Goal: Navigation & Orientation: Find specific page/section

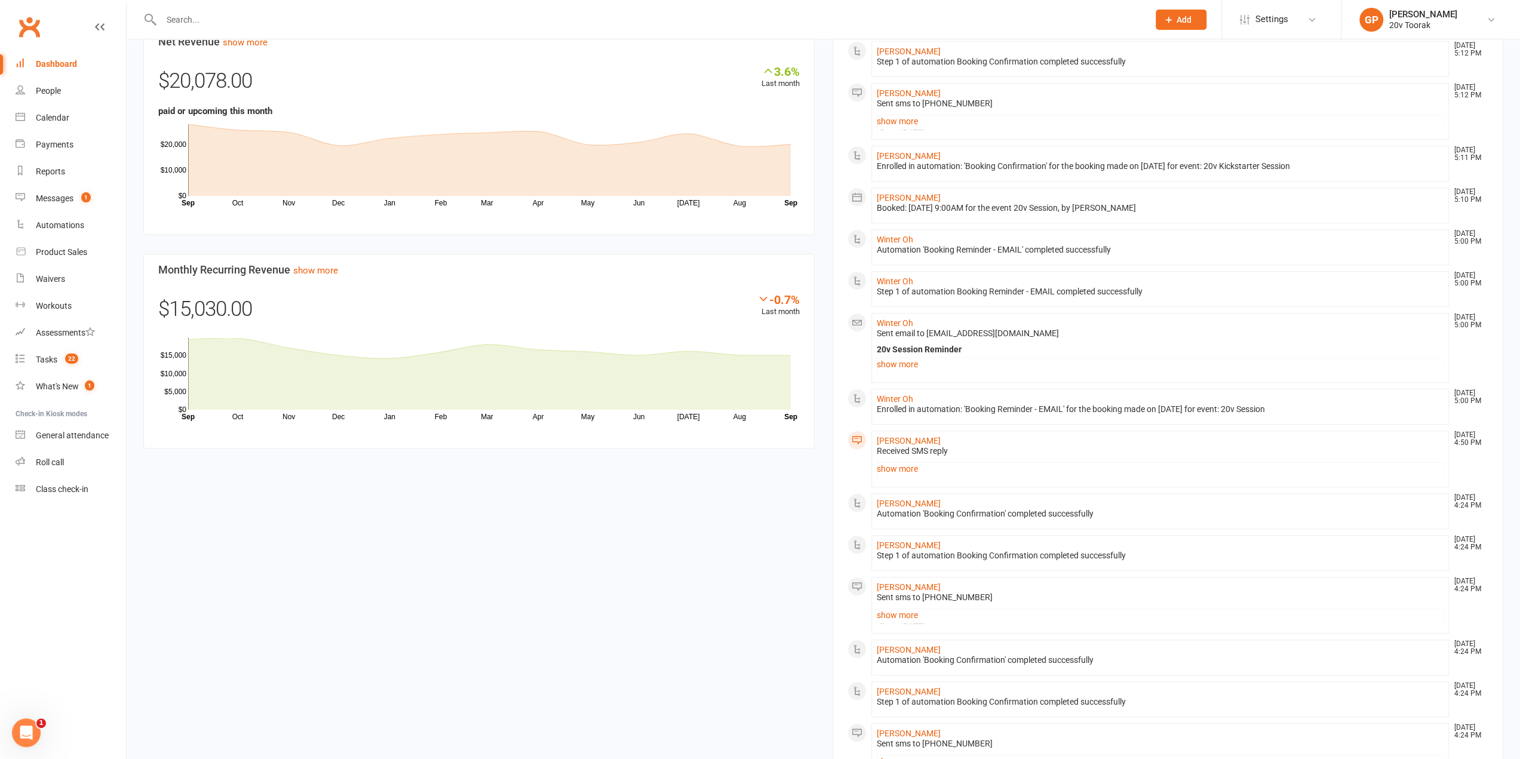
scroll to position [496, 0]
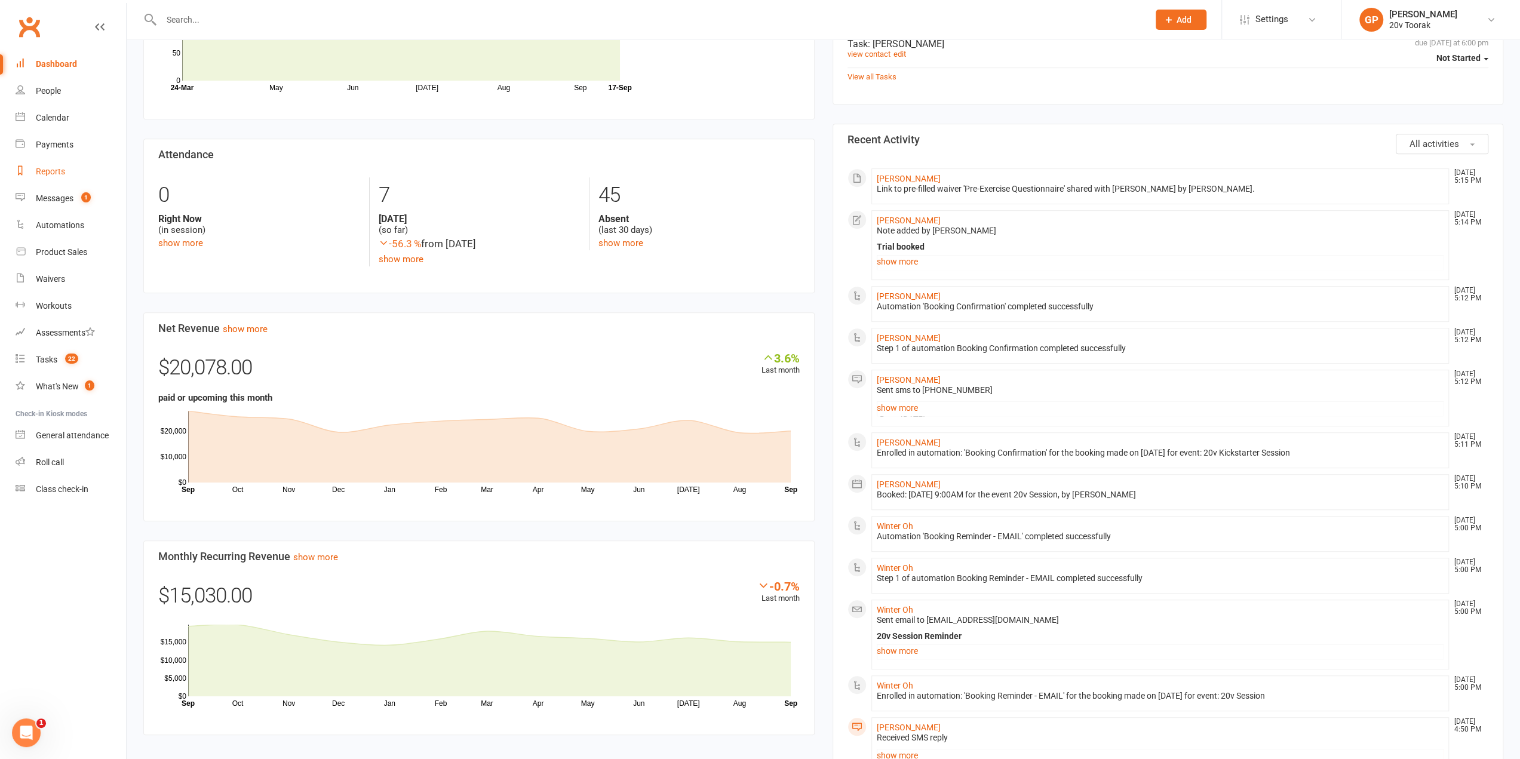
click at [48, 169] on div "Reports" at bounding box center [50, 172] width 29 height 10
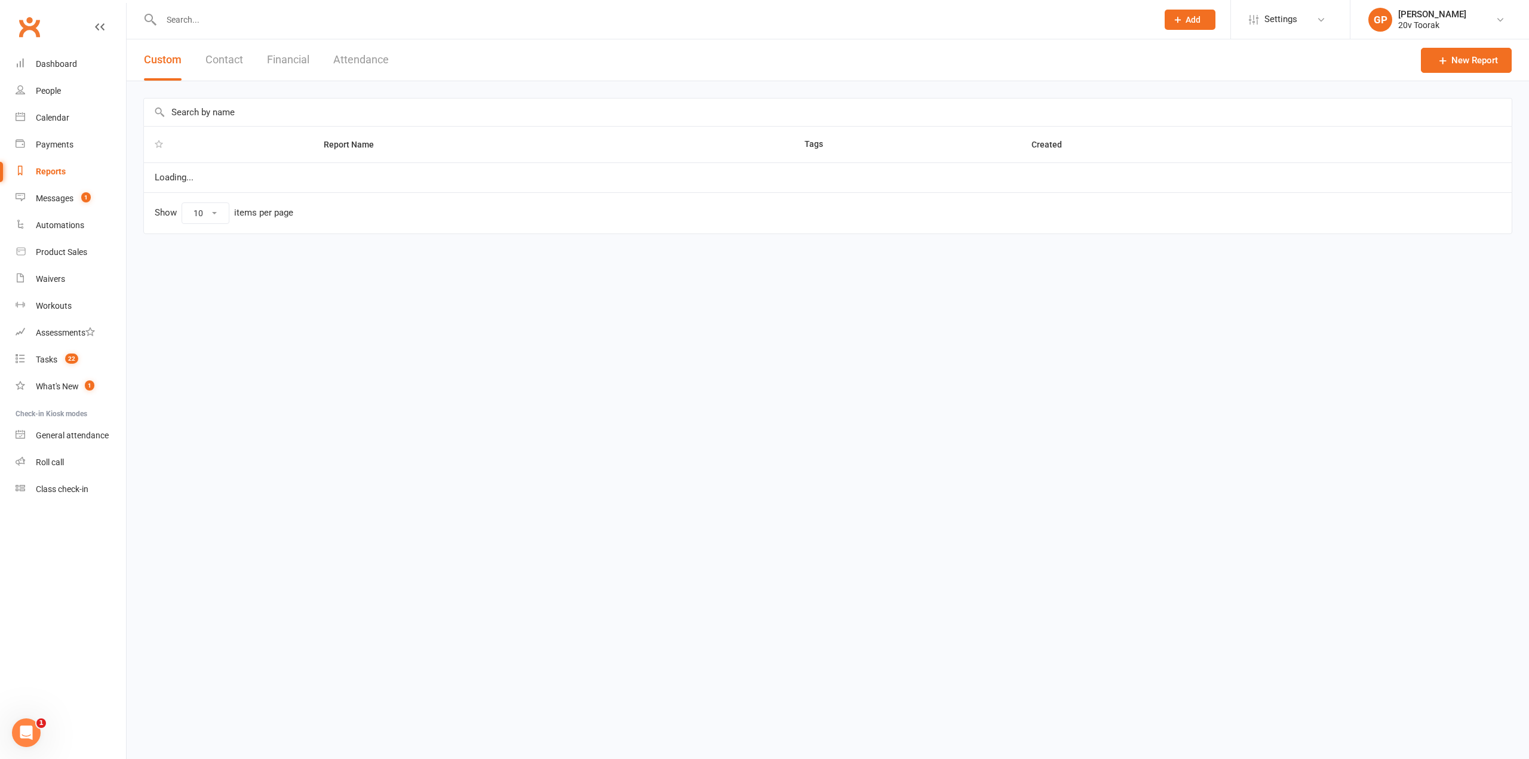
select select "100"
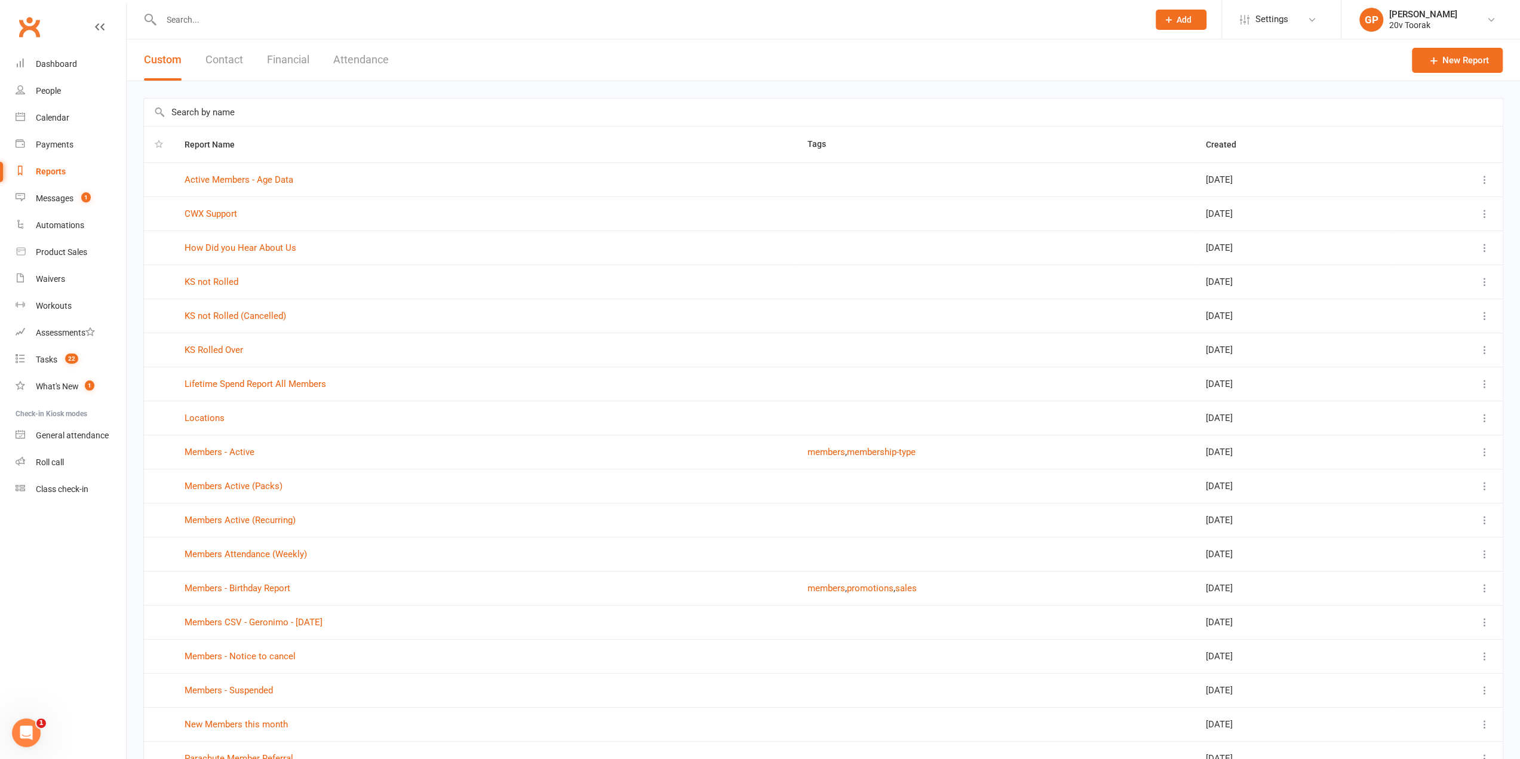
click at [293, 56] on button "Financial" at bounding box center [288, 59] width 42 height 41
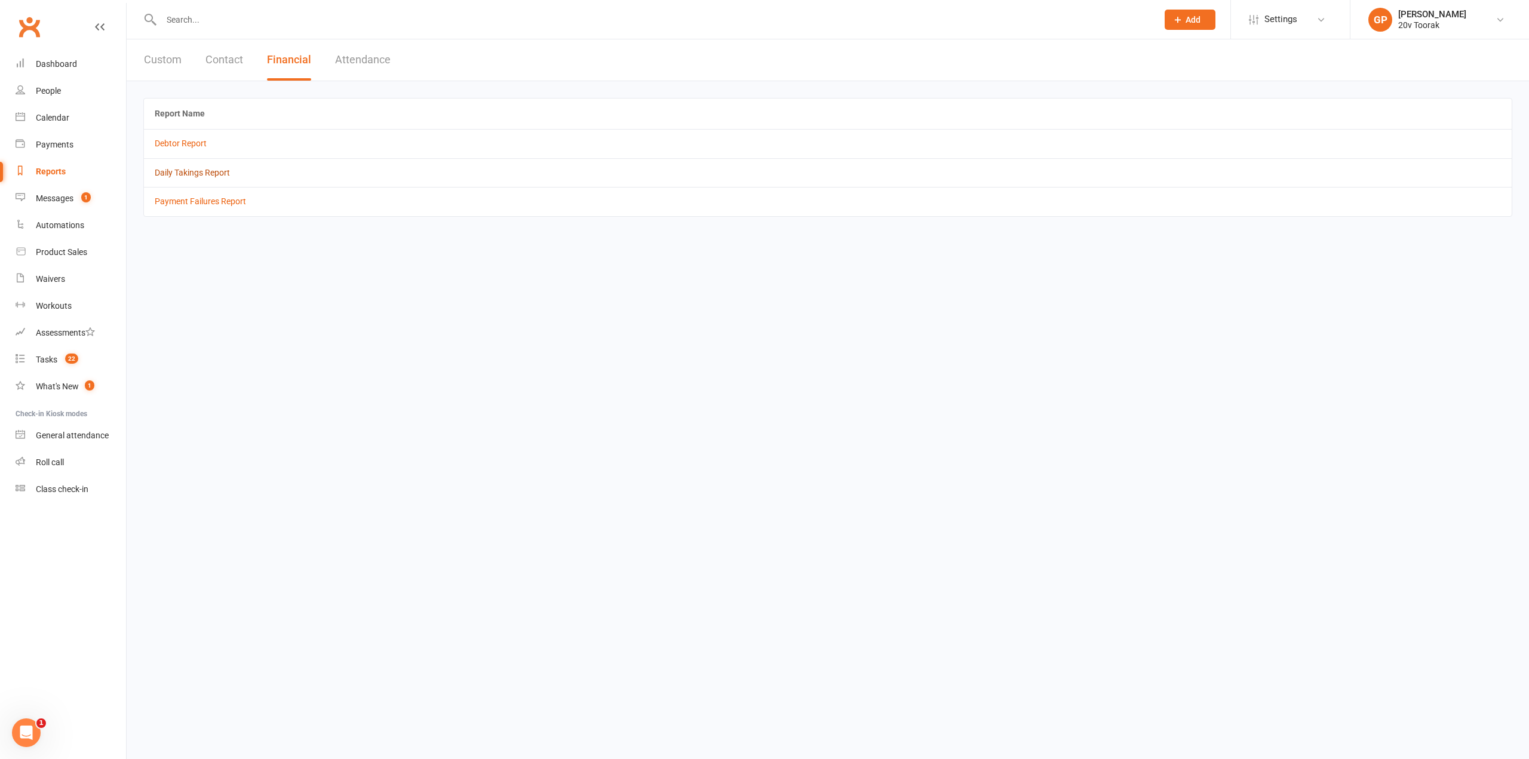
click at [211, 168] on link "Daily Takings Report" at bounding box center [192, 173] width 75 height 10
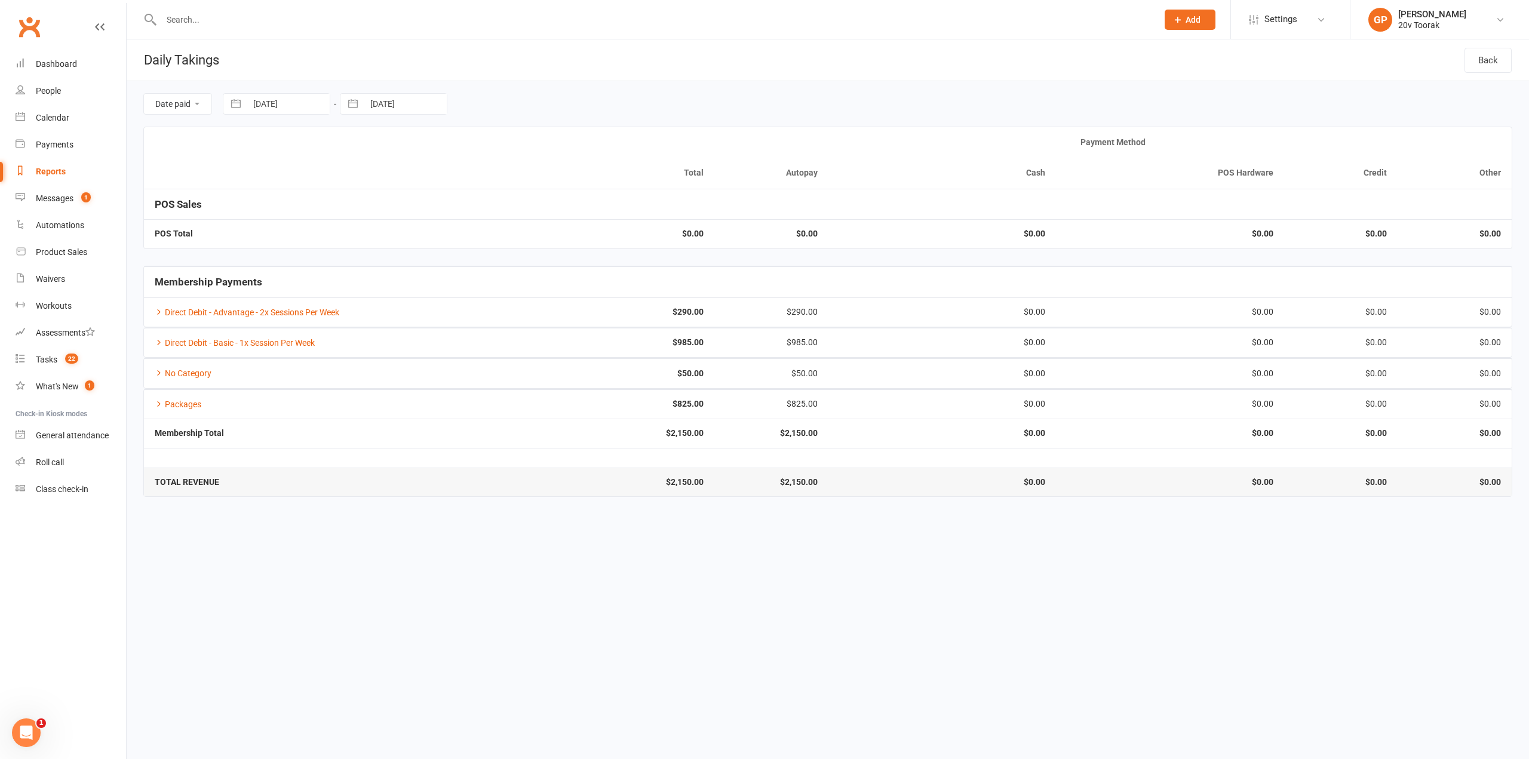
click at [239, 104] on button "button" at bounding box center [235, 104] width 21 height 20
select select "7"
select select "2025"
select select "8"
select select "2025"
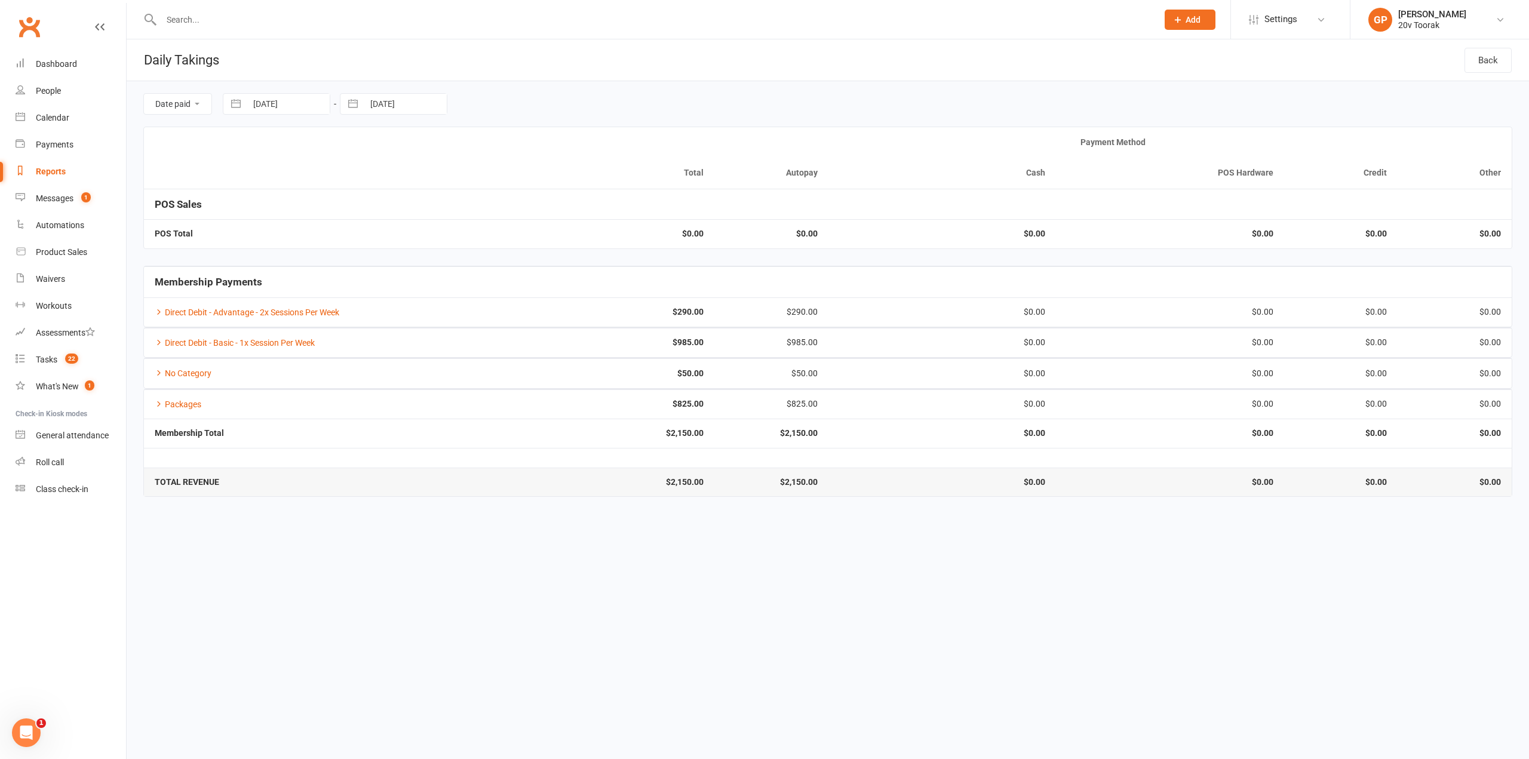
select select "9"
select select "2025"
click at [267, 247] on td "15" at bounding box center [271, 241] width 23 height 23
type input "[DATE]"
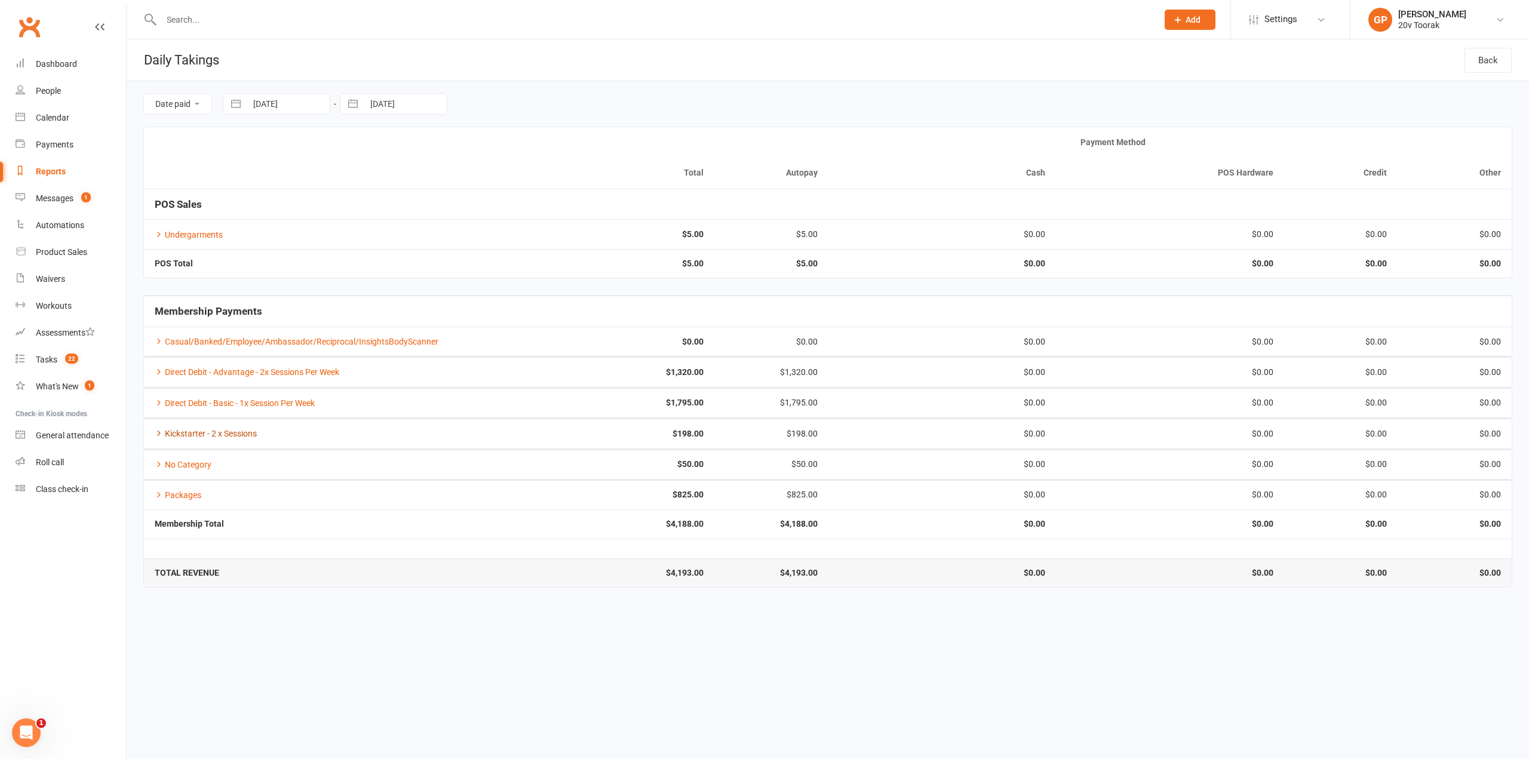
click at [158, 432] on icon at bounding box center [159, 433] width 8 height 8
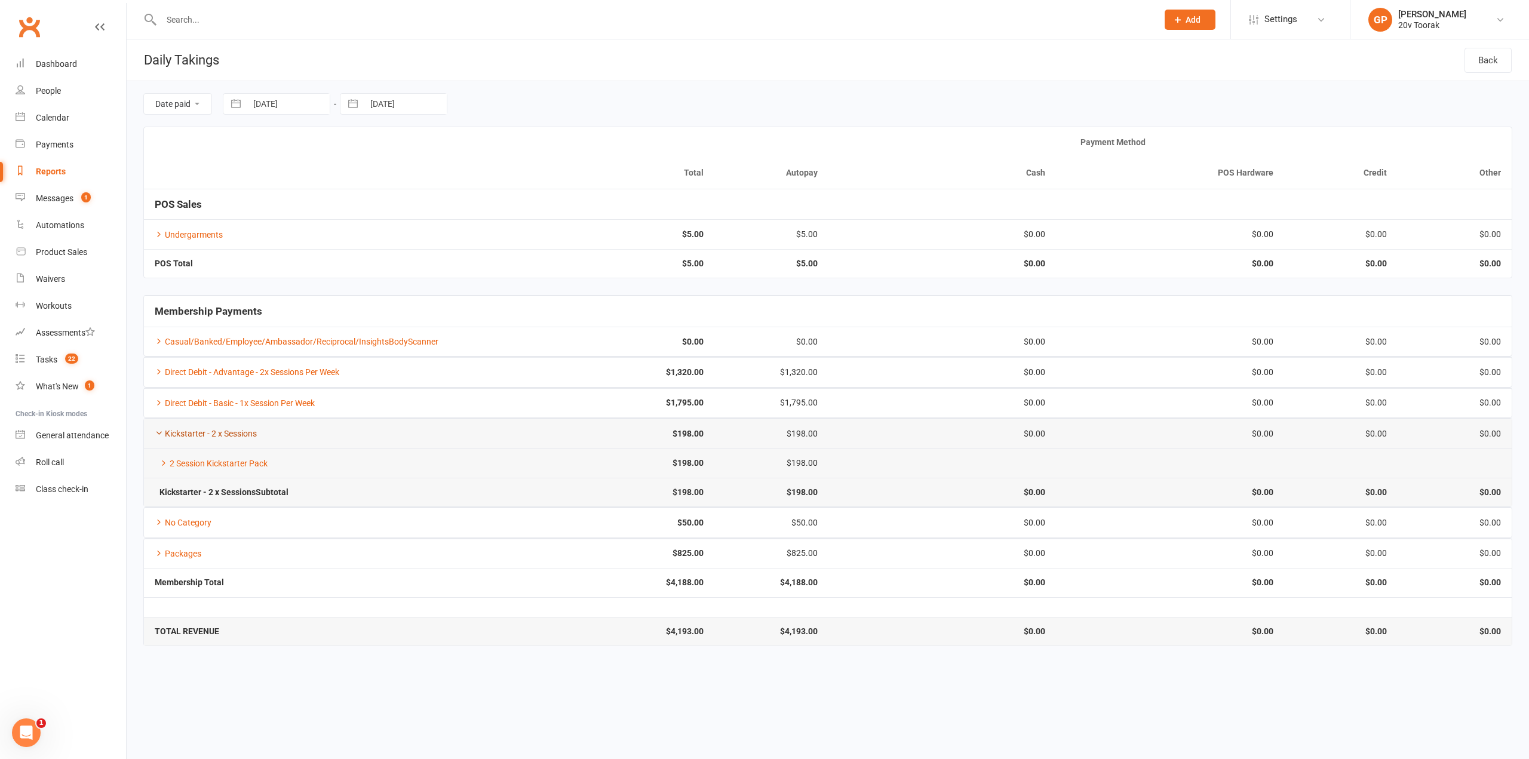
click at [158, 432] on icon at bounding box center [159, 433] width 8 height 8
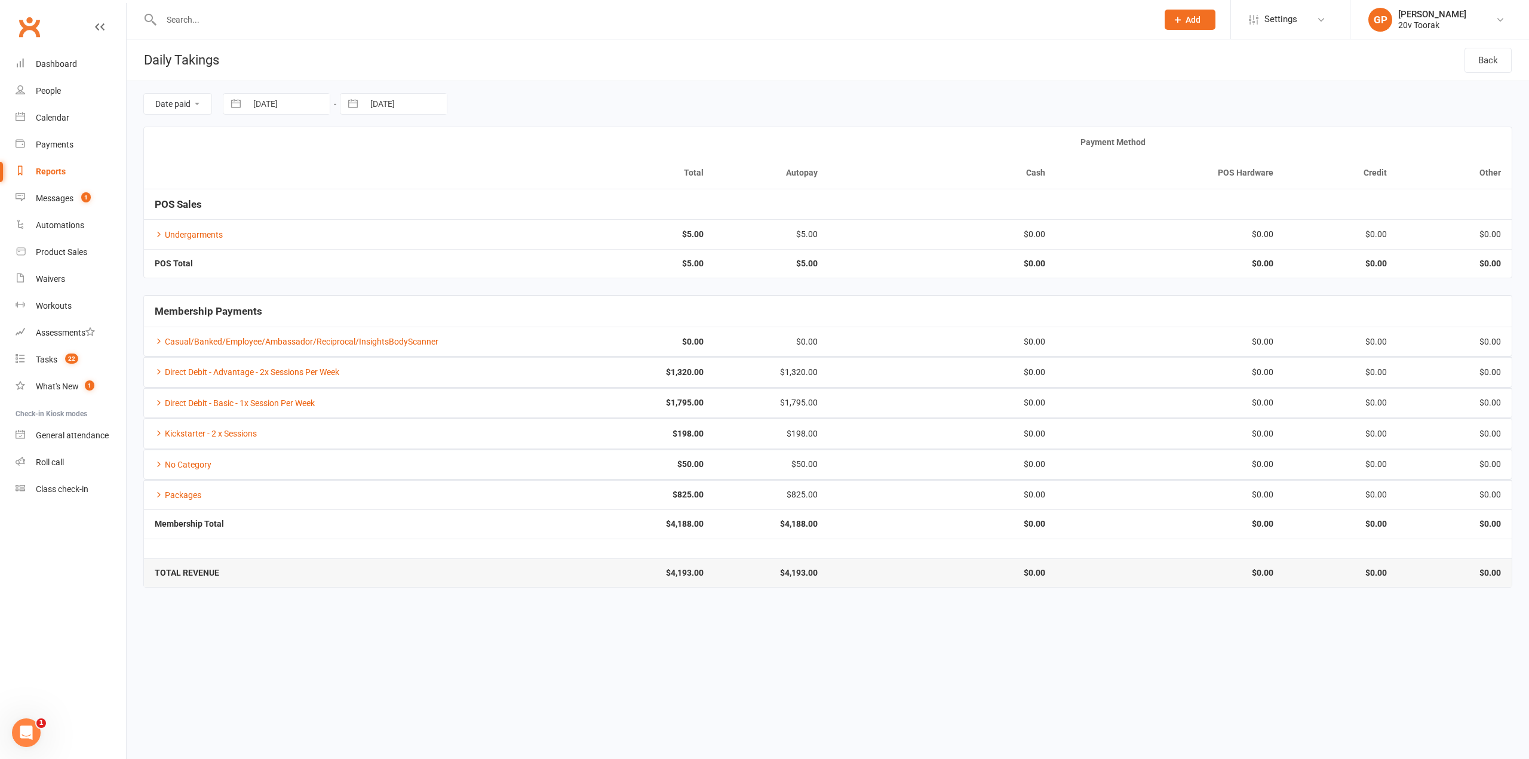
click at [233, 103] on button "button" at bounding box center [235, 104] width 21 height 20
select select "7"
select select "2025"
select select "8"
select select "2025"
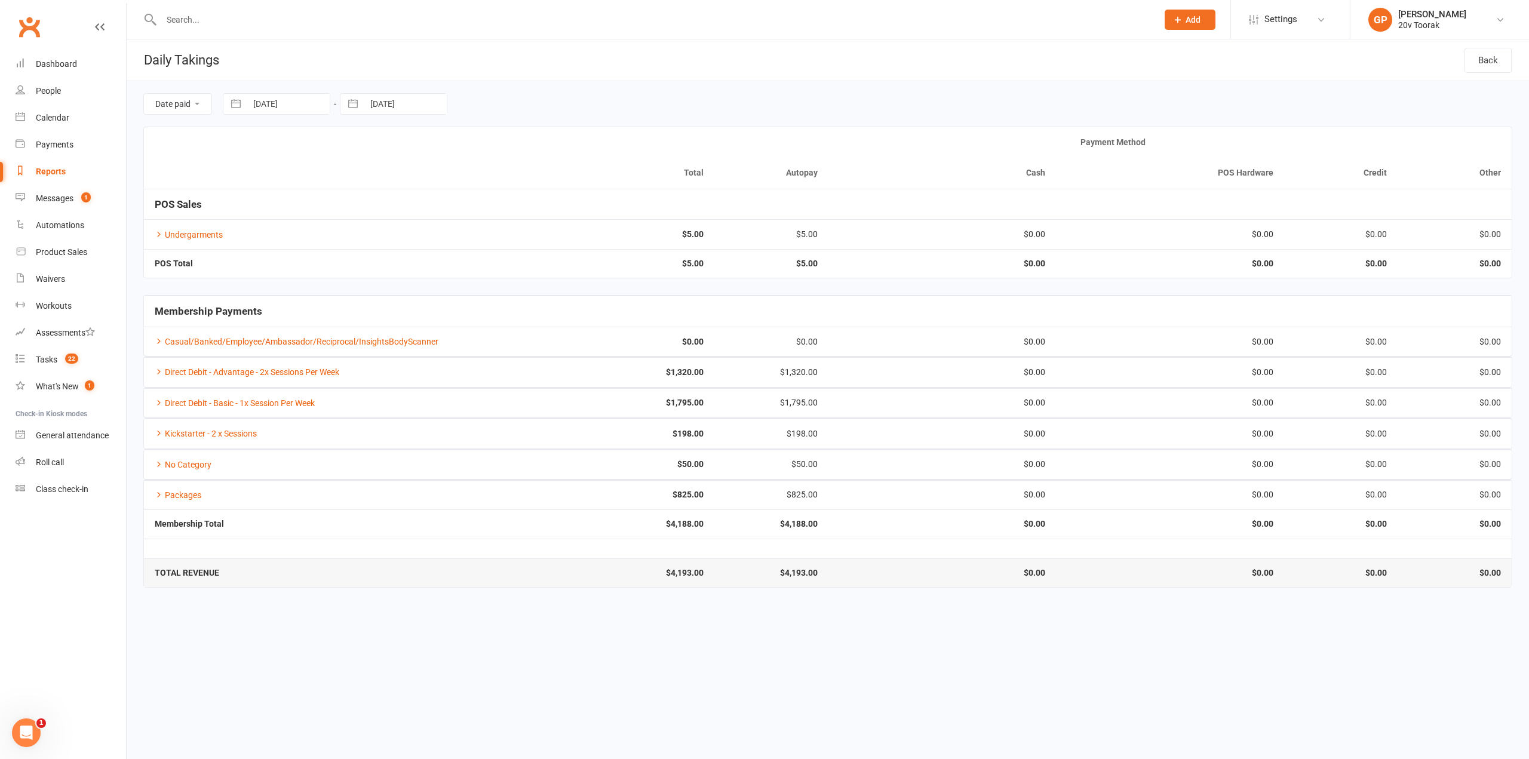
select select "9"
select select "2025"
click at [273, 185] on td "1" at bounding box center [271, 196] width 23 height 23
type input "[DATE]"
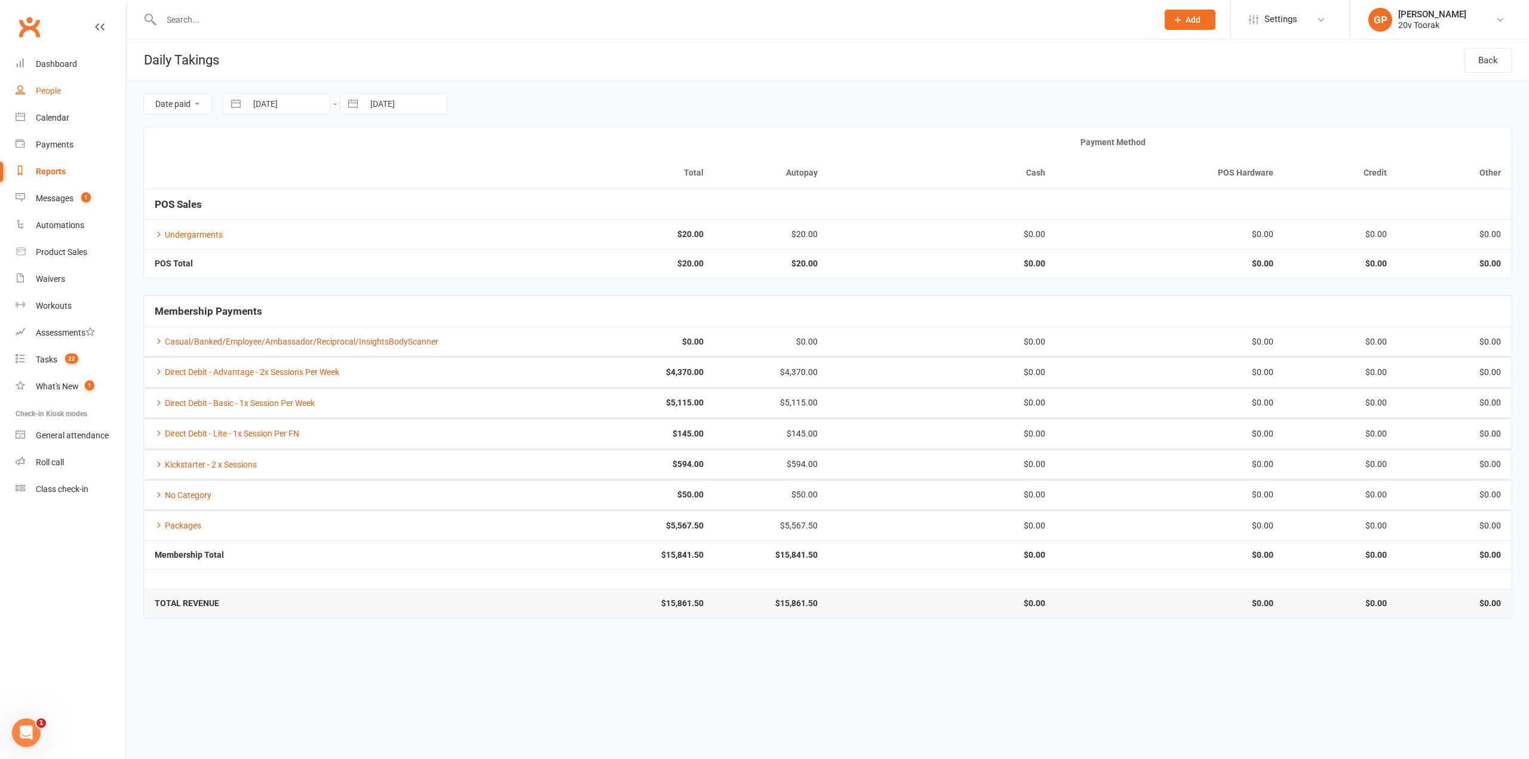
click at [59, 94] on div "People" at bounding box center [48, 91] width 25 height 10
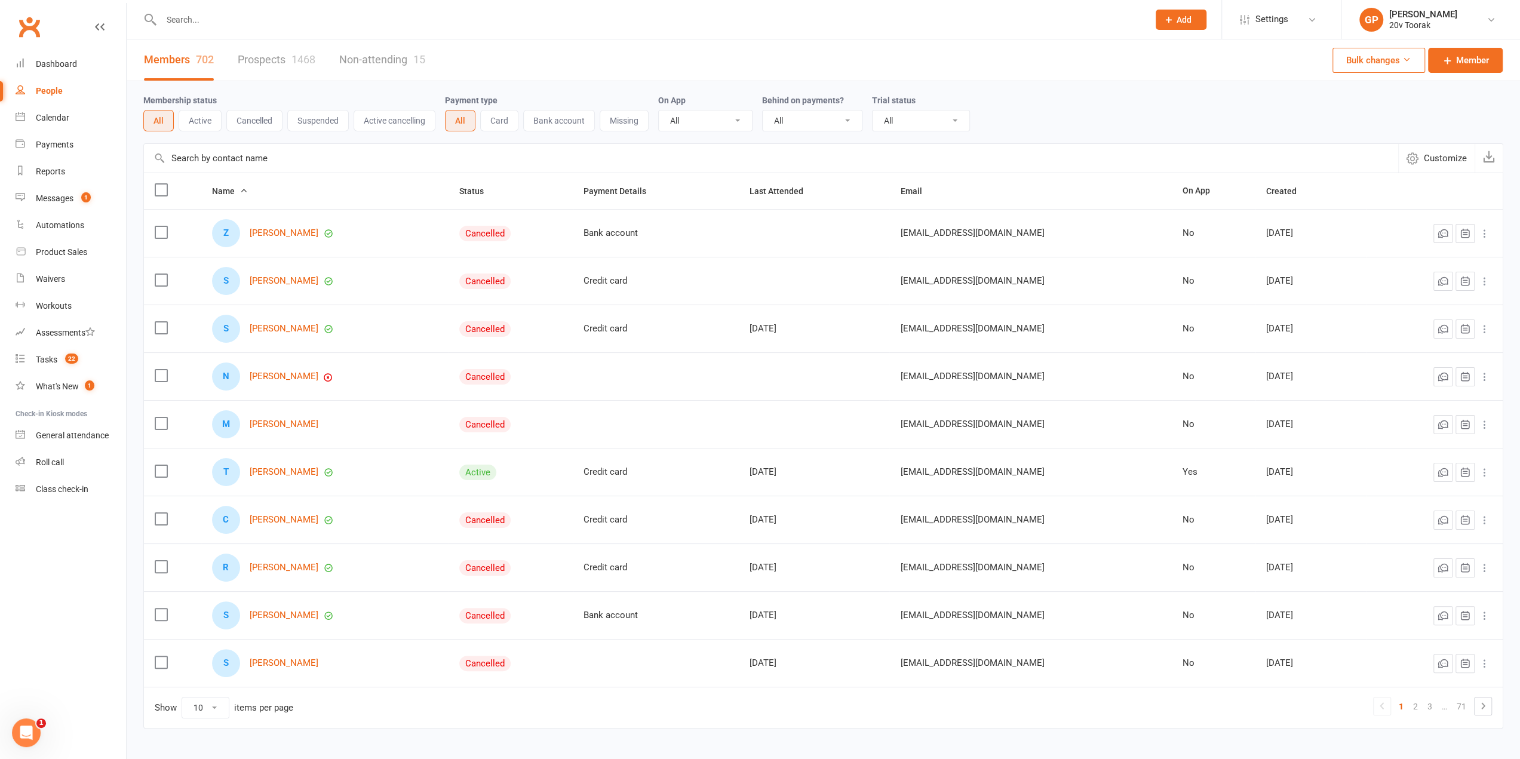
click at [271, 60] on link "Prospects 1468" at bounding box center [277, 59] width 78 height 41
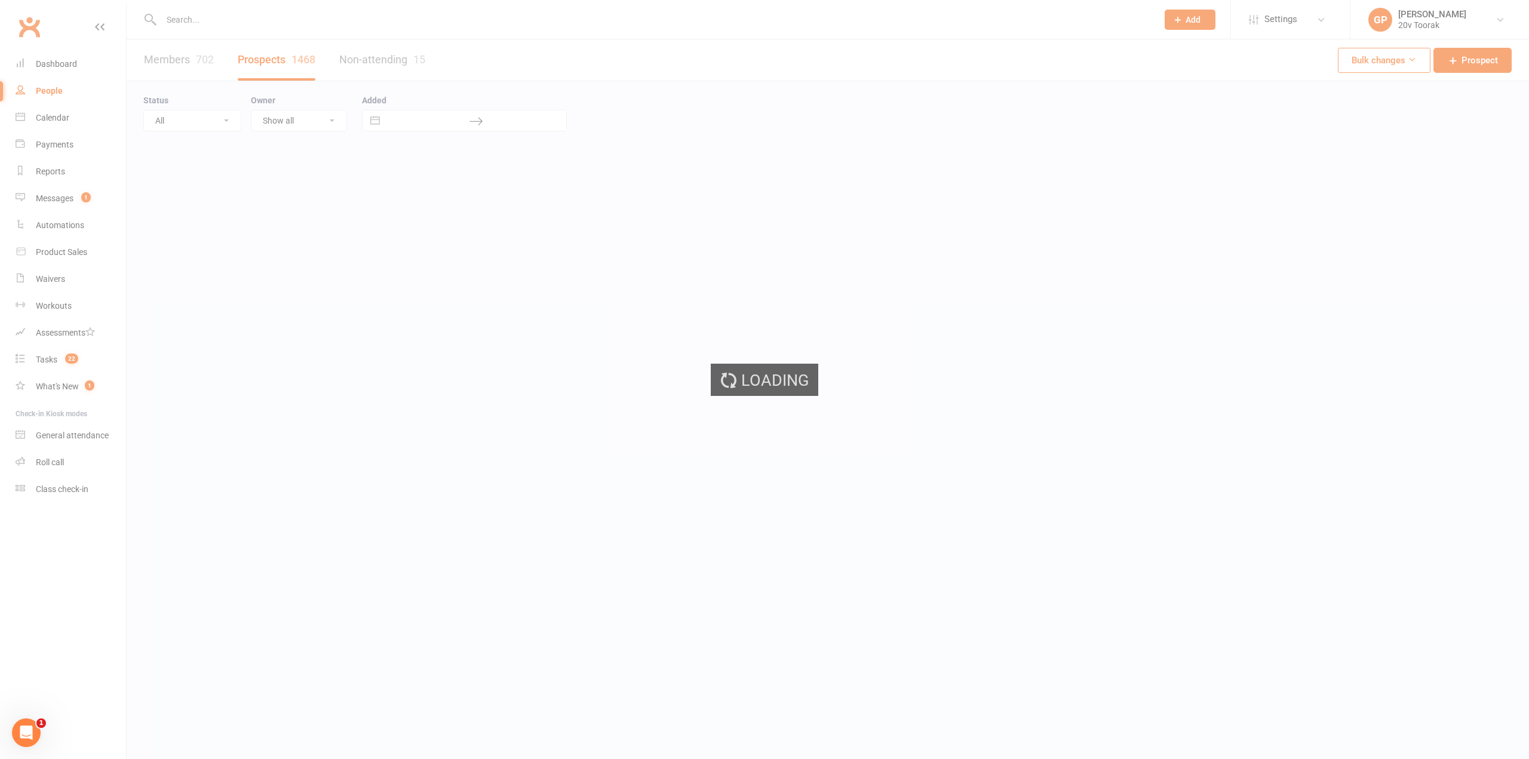
select select "100"
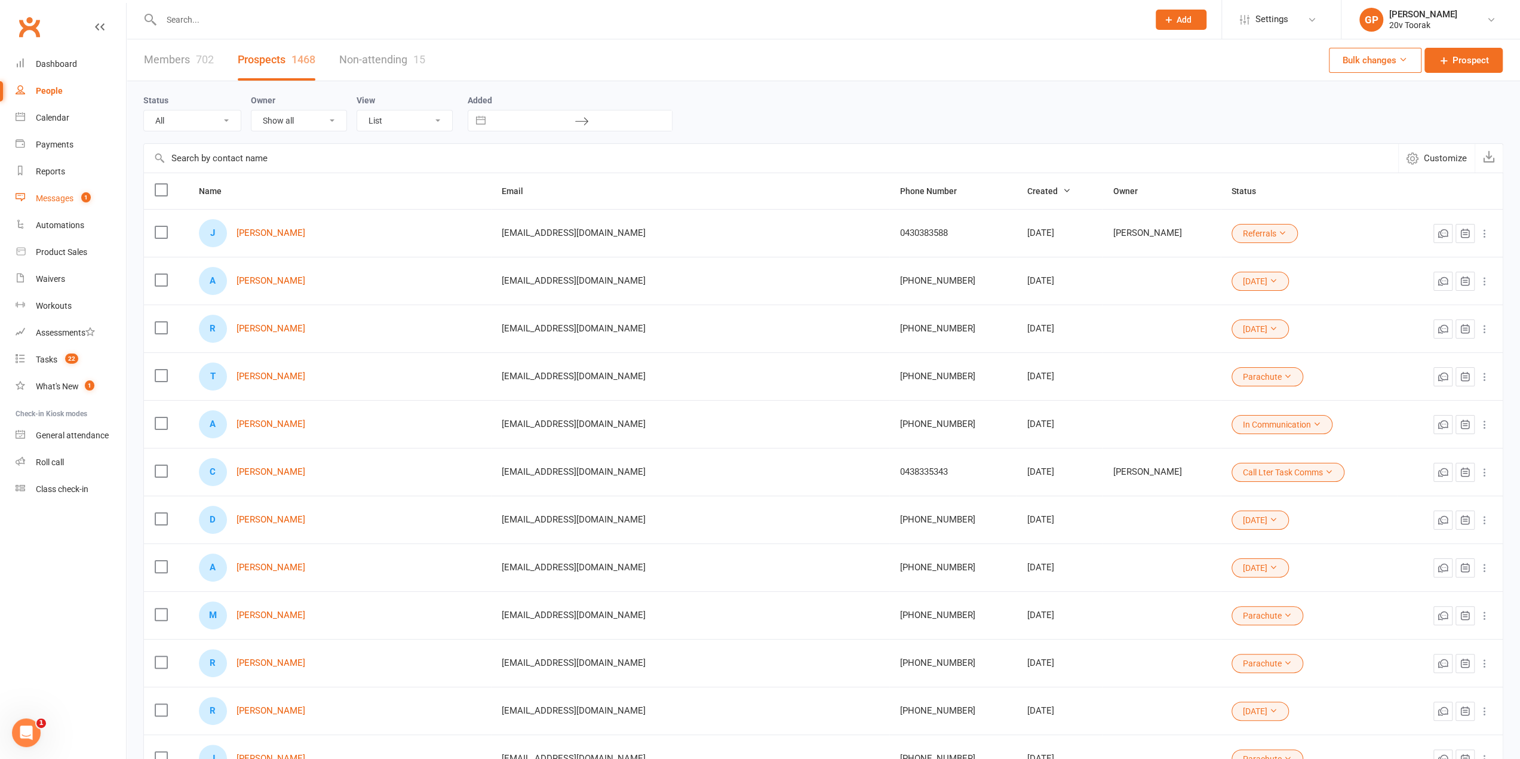
click at [64, 200] on div "Messages" at bounding box center [55, 198] width 38 height 10
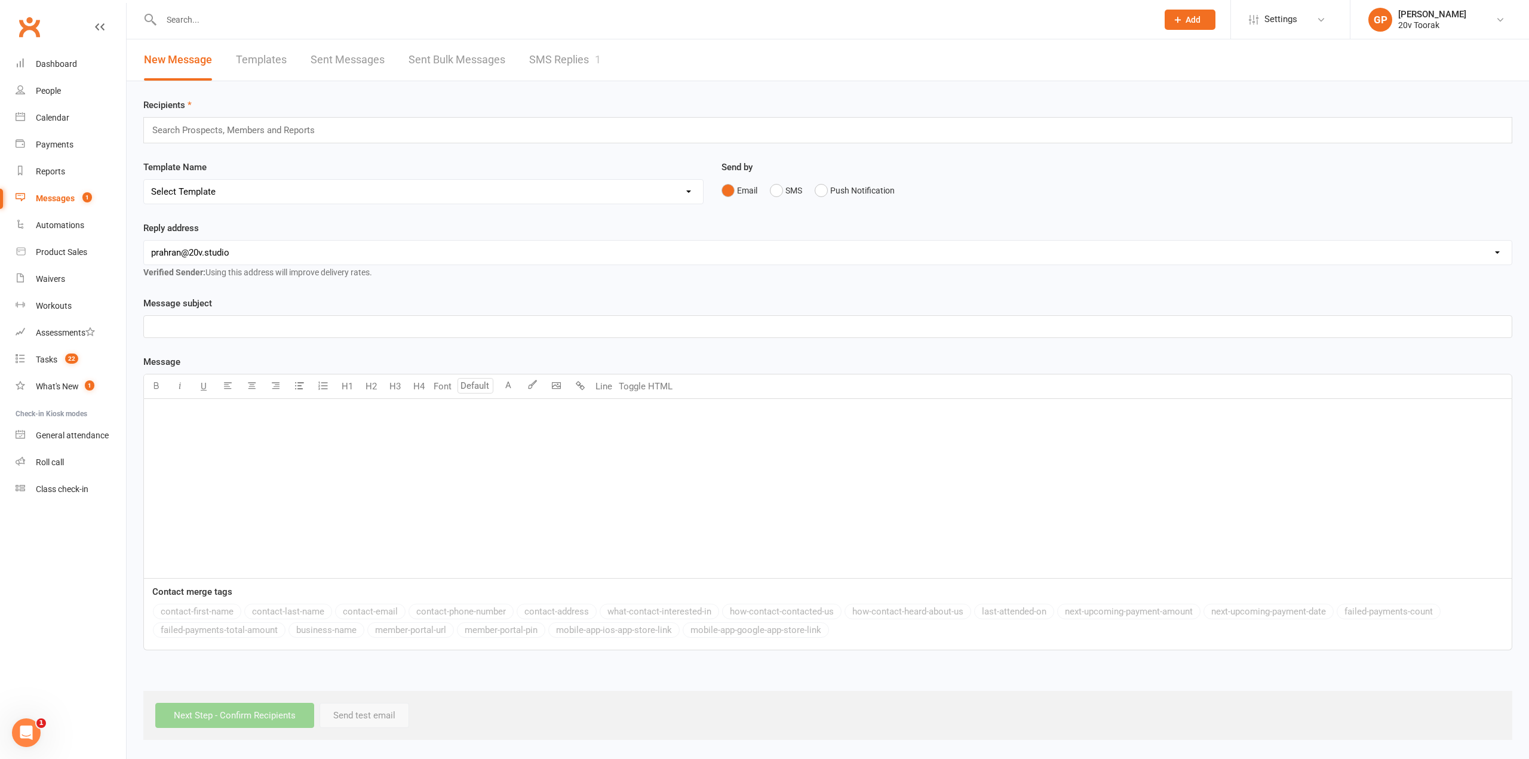
click at [589, 63] on link "SMS Replies 1" at bounding box center [565, 59] width 72 height 41
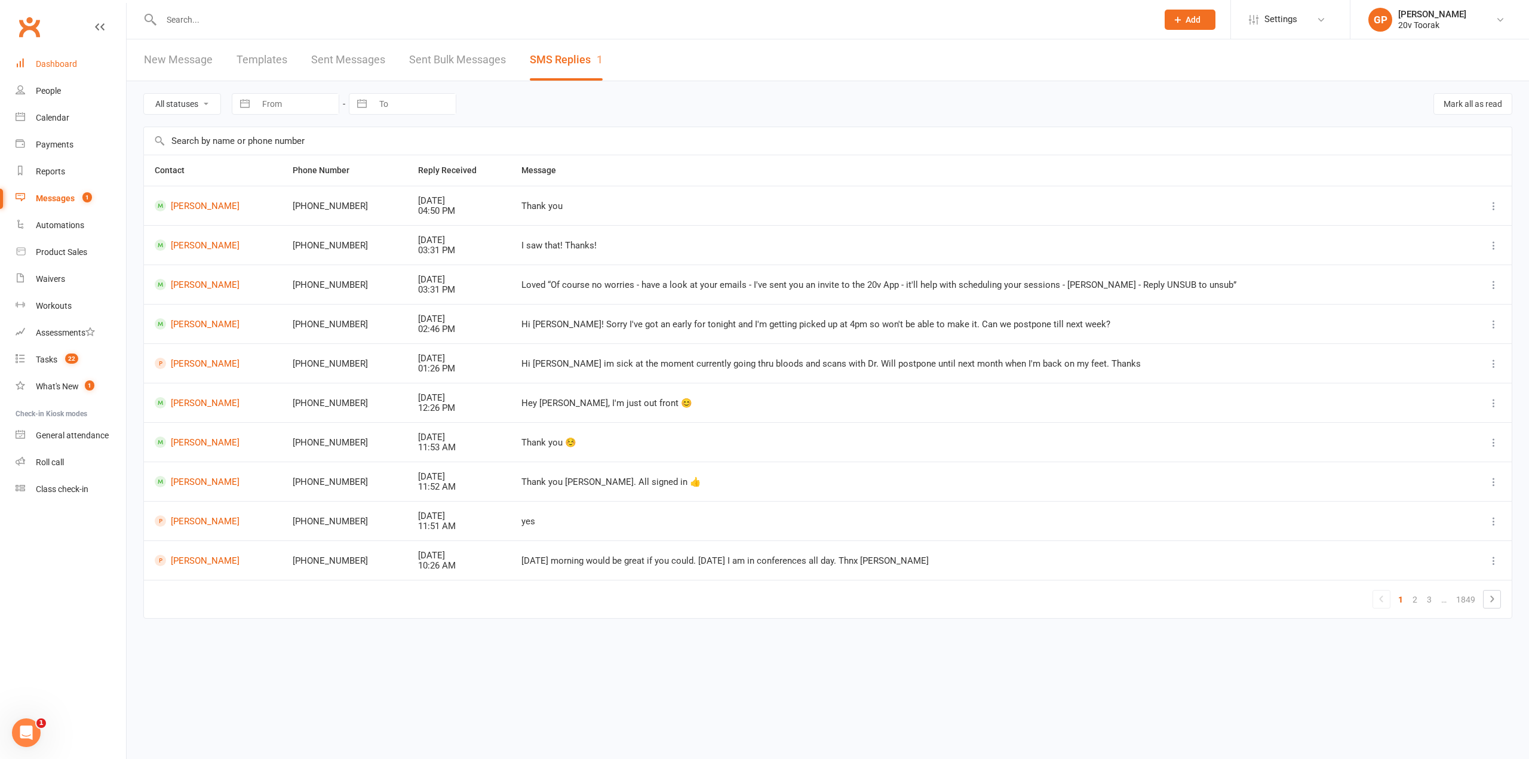
click at [48, 61] on div "Dashboard" at bounding box center [56, 64] width 41 height 10
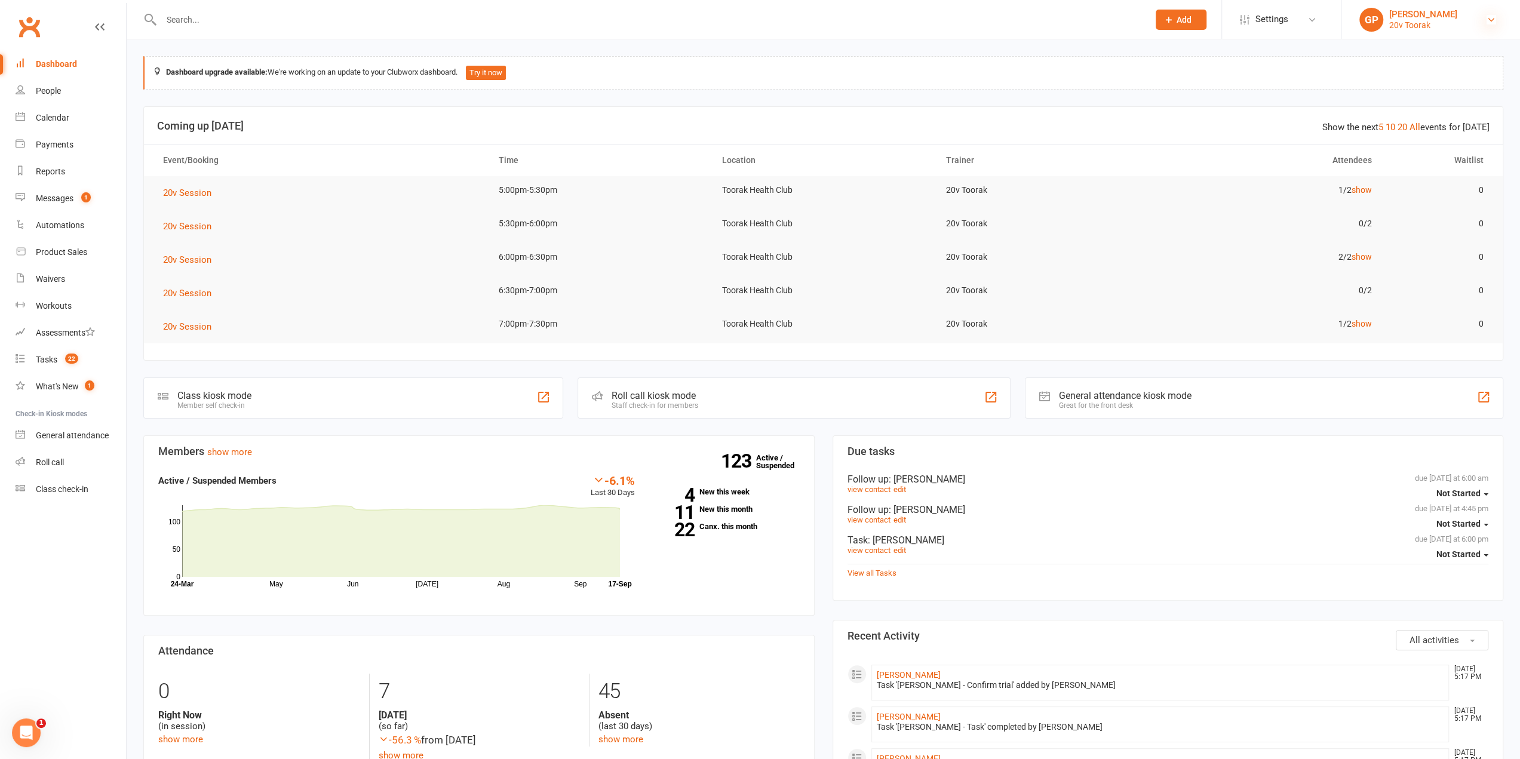
click at [1488, 23] on icon at bounding box center [1491, 20] width 10 height 10
click at [1413, 133] on link "Switch to: 20v Paddington" at bounding box center [1430, 137] width 179 height 27
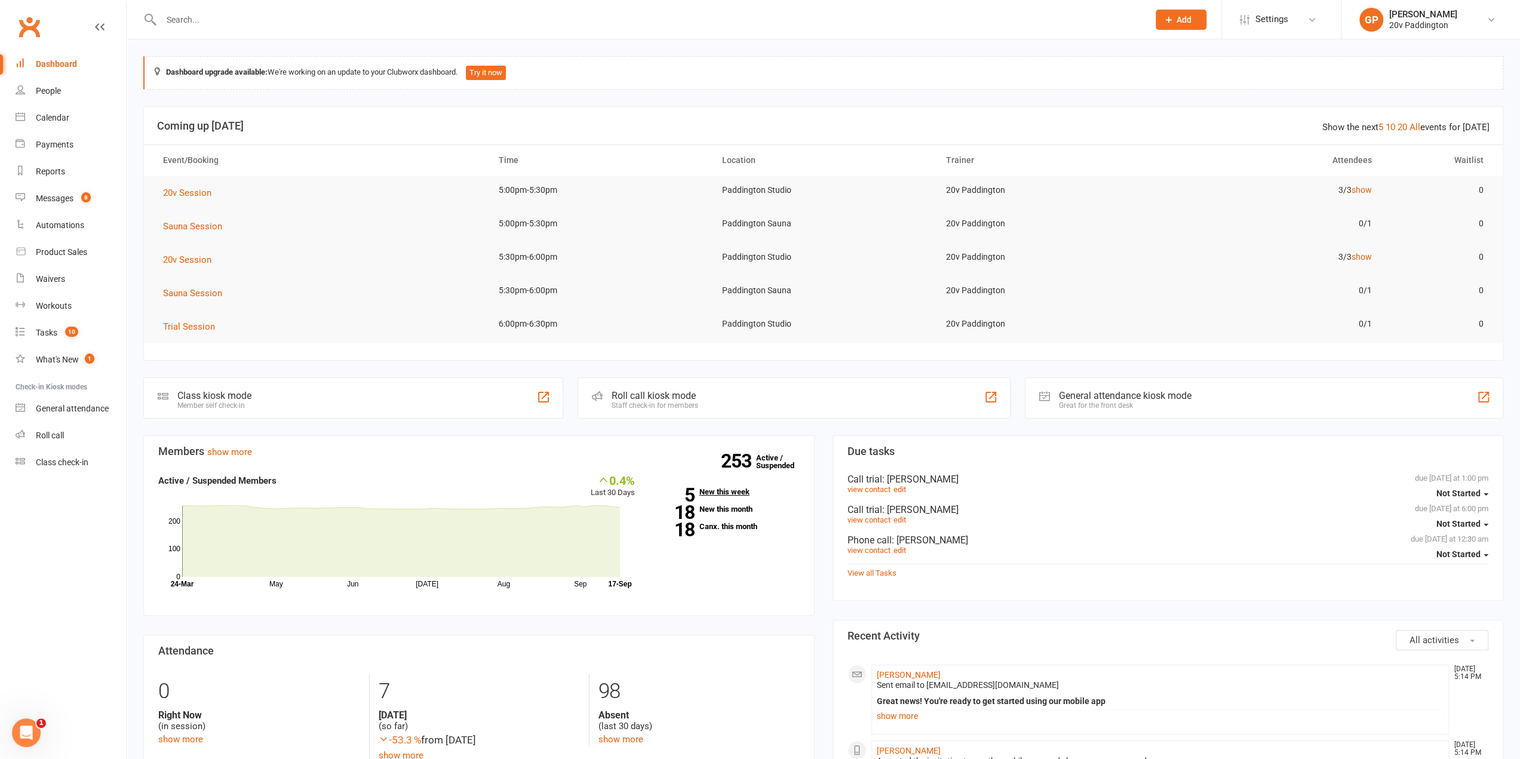
click at [728, 493] on link "5 New this week" at bounding box center [726, 492] width 147 height 8
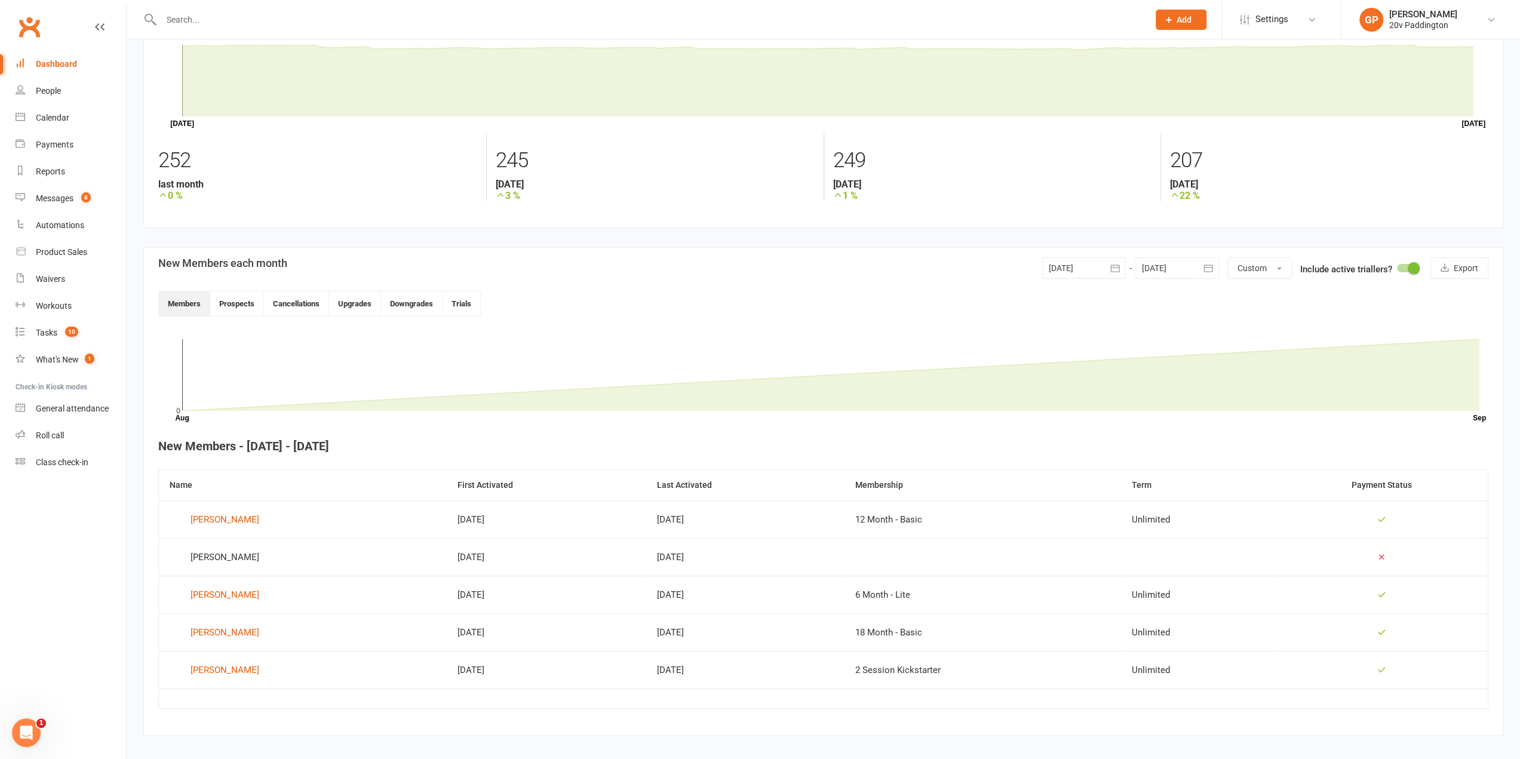
scroll to position [89, 0]
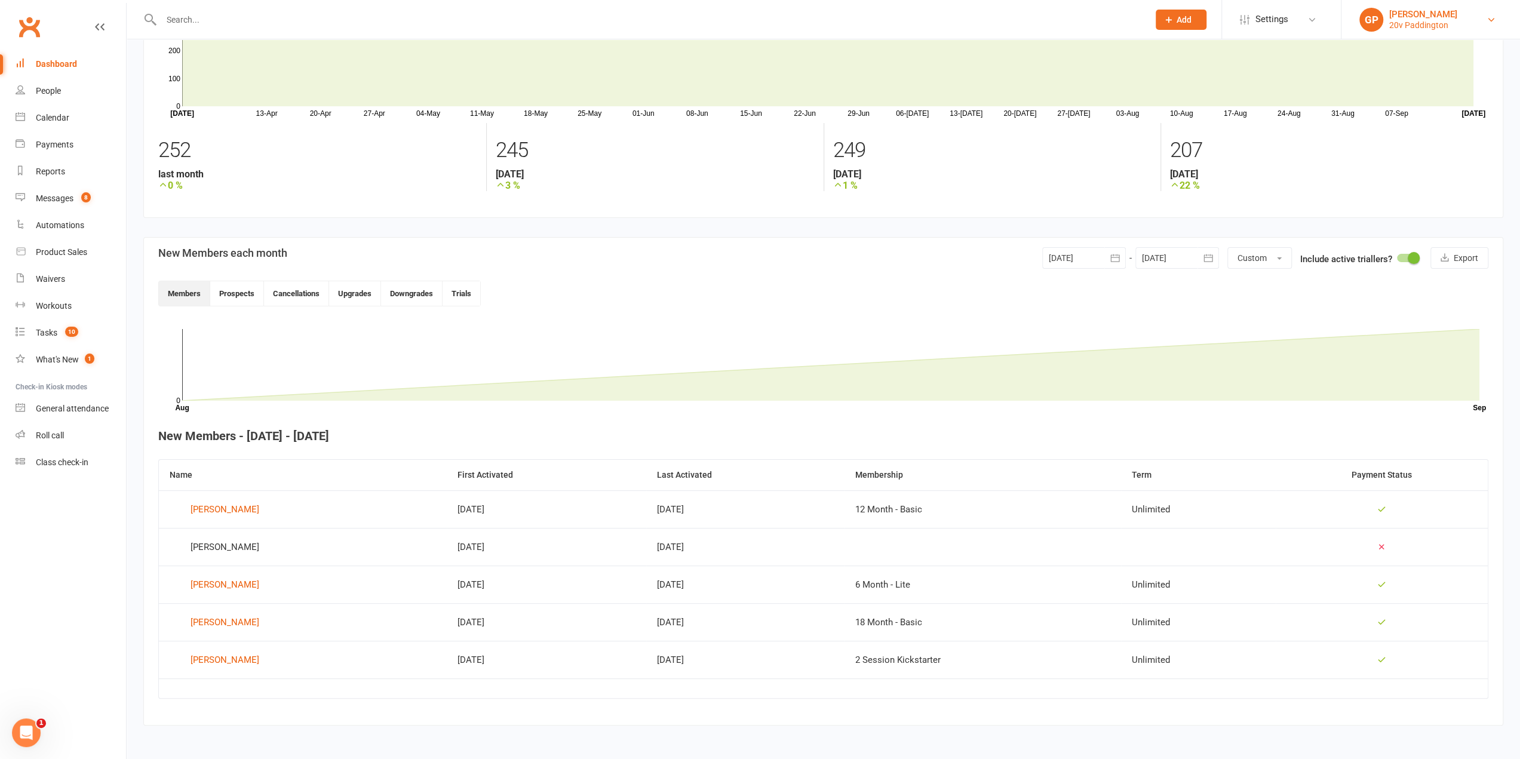
click at [1480, 24] on link "GP Graham Pearson 20v Paddington" at bounding box center [1430, 20] width 143 height 24
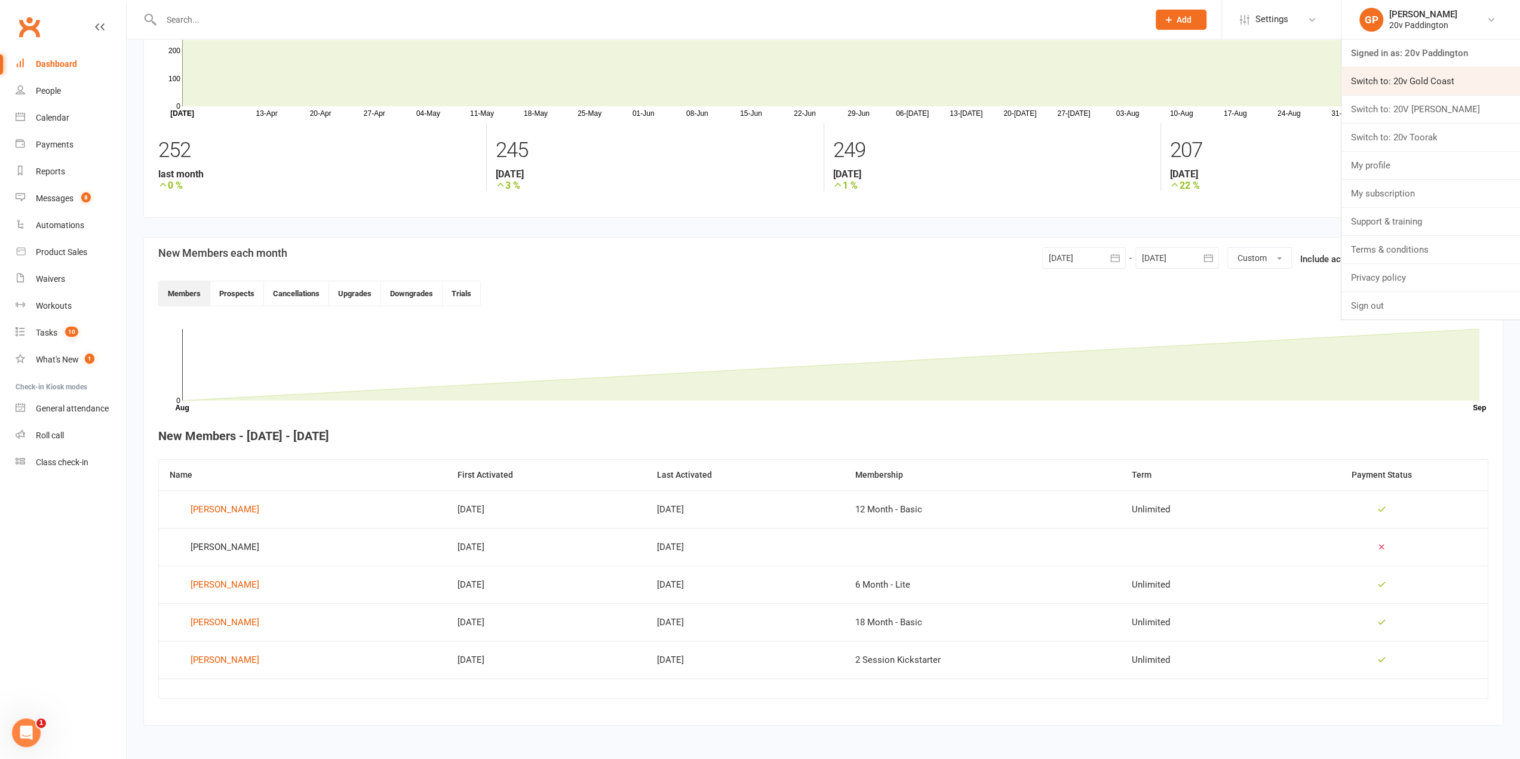
click at [1419, 87] on link "Switch to: 20v Gold Coast" at bounding box center [1430, 80] width 179 height 27
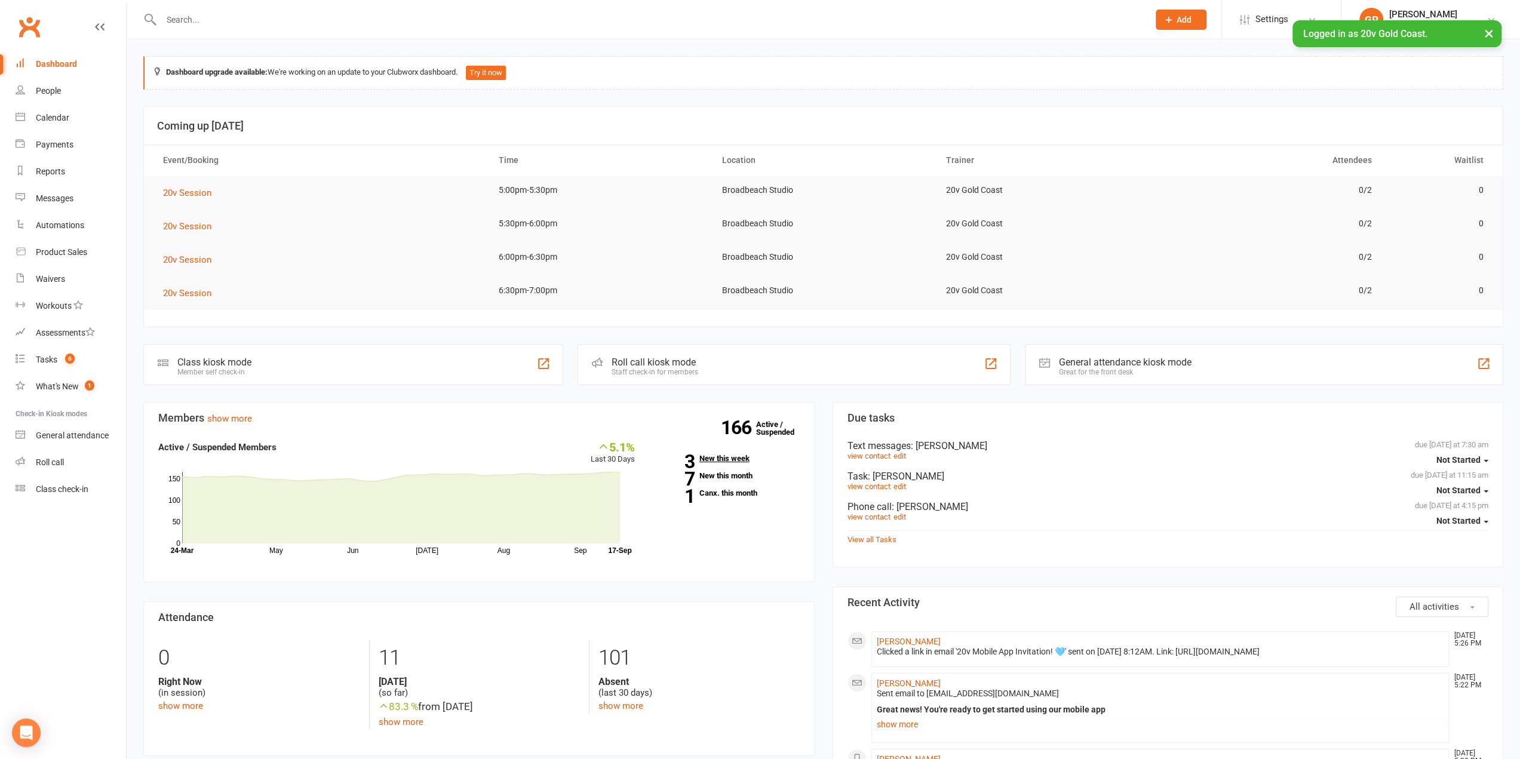
click at [734, 456] on link "3 New this week" at bounding box center [726, 458] width 147 height 8
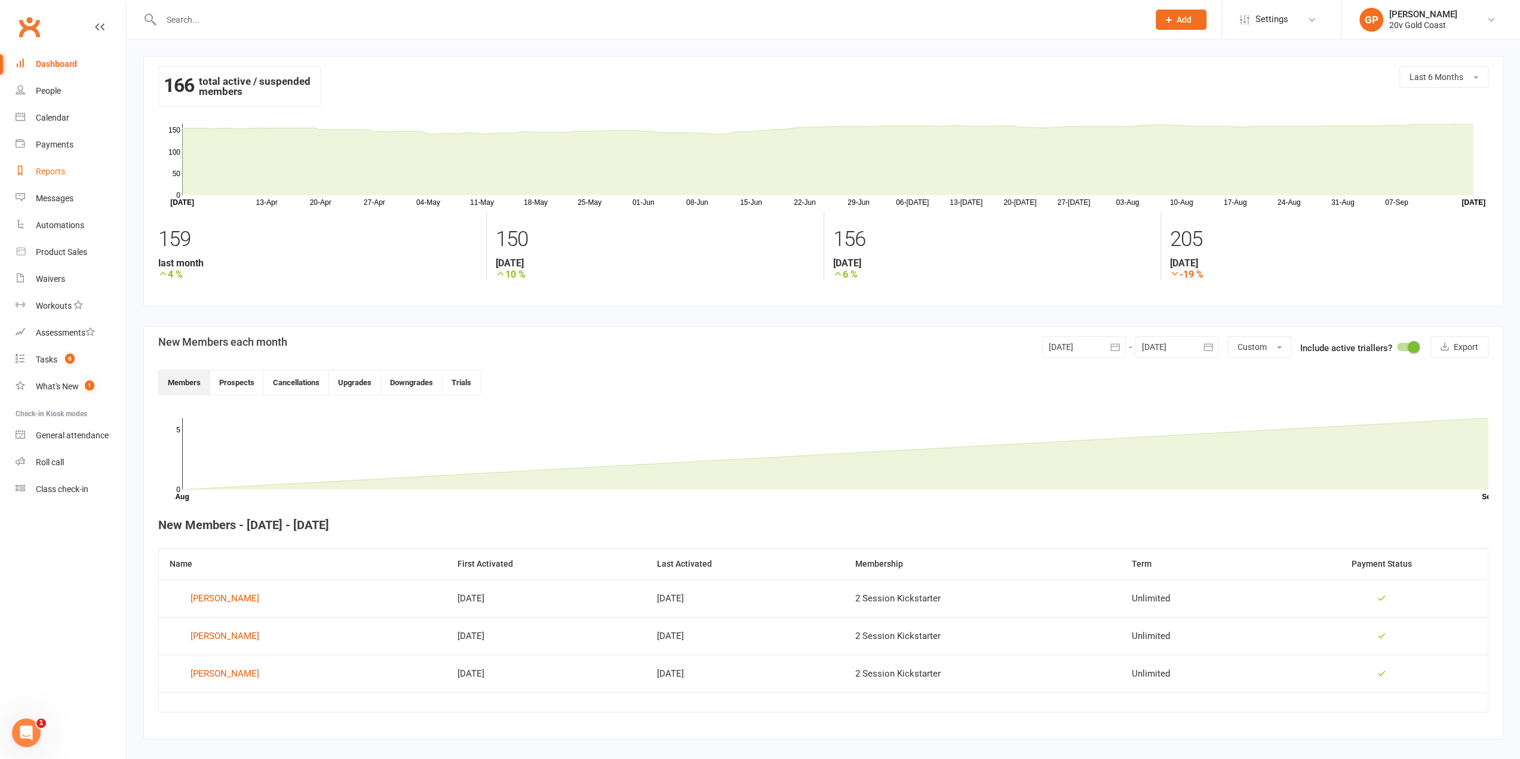
click at [47, 171] on div "Reports" at bounding box center [50, 172] width 29 height 10
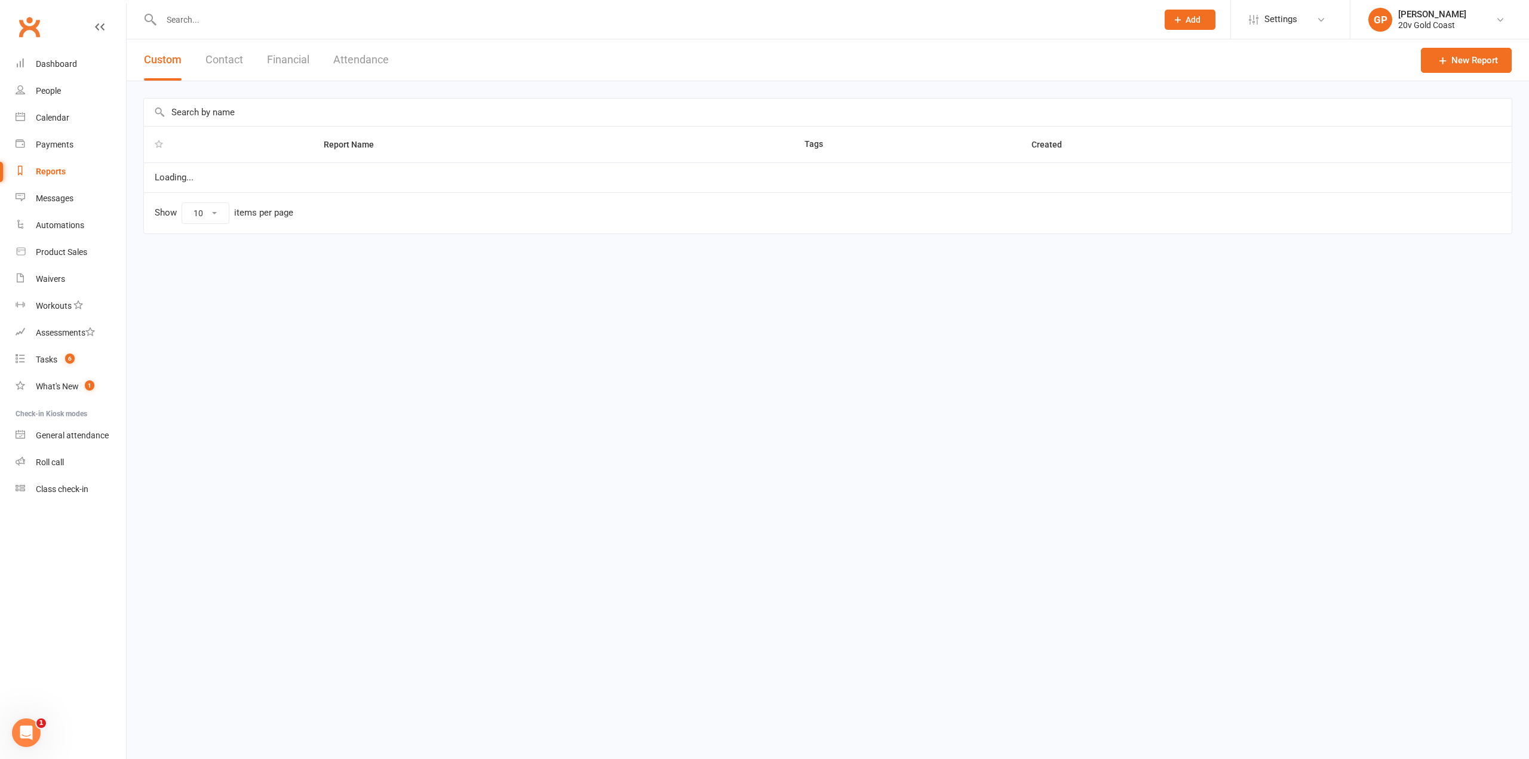
select select "100"
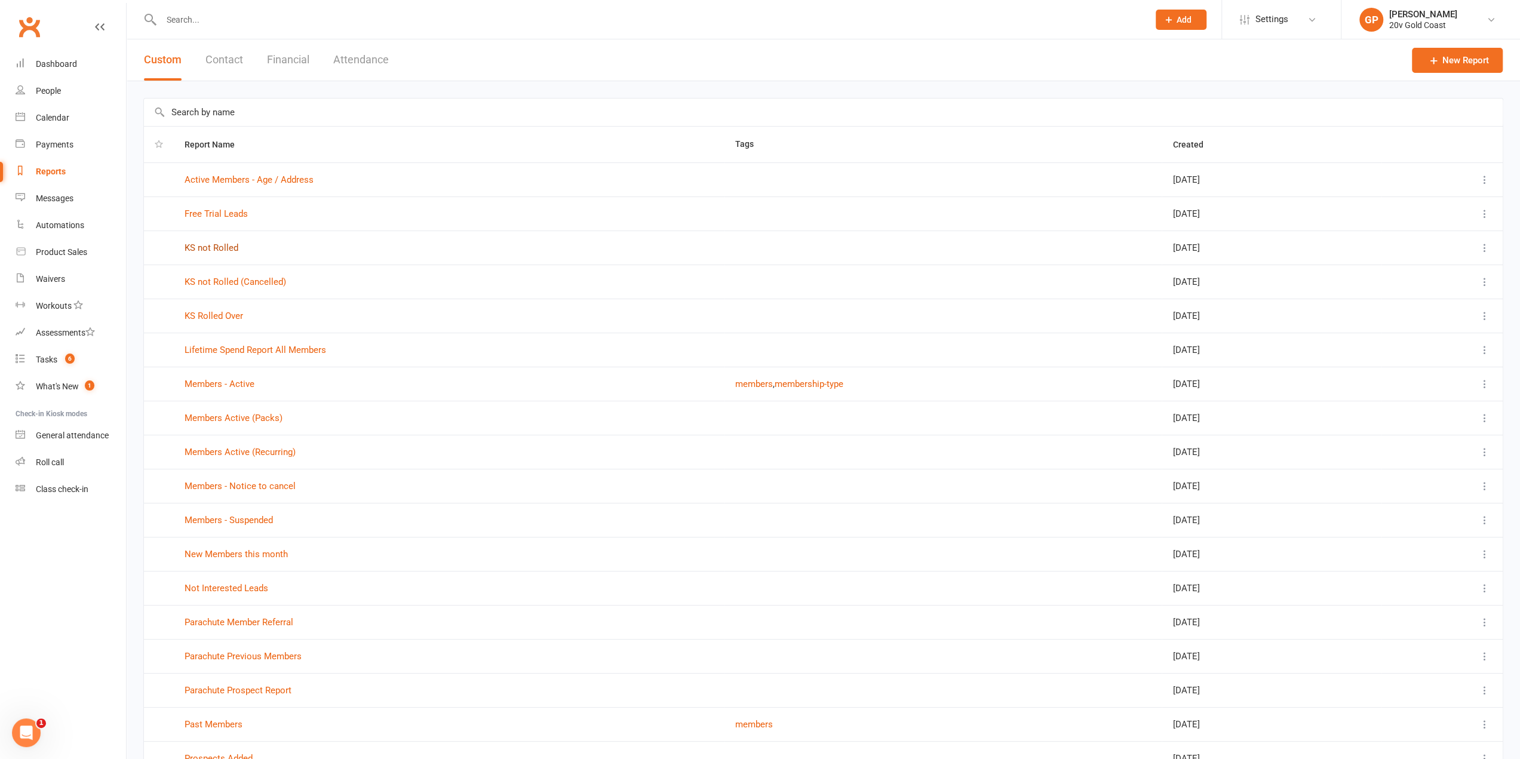
click at [208, 249] on link "KS not Rolled" at bounding box center [211, 247] width 54 height 11
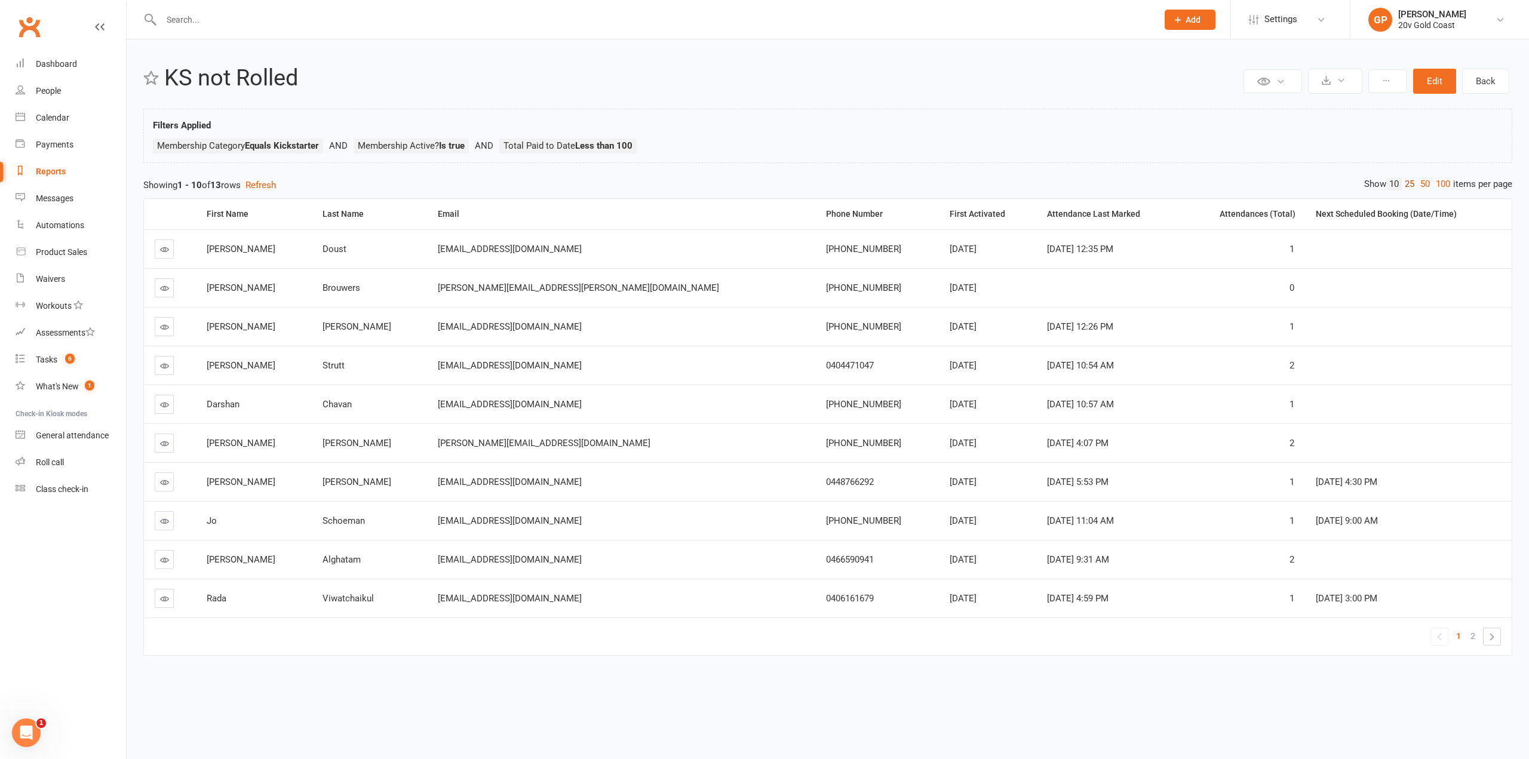
click at [1401, 180] on link "25" at bounding box center [1409, 184] width 16 height 13
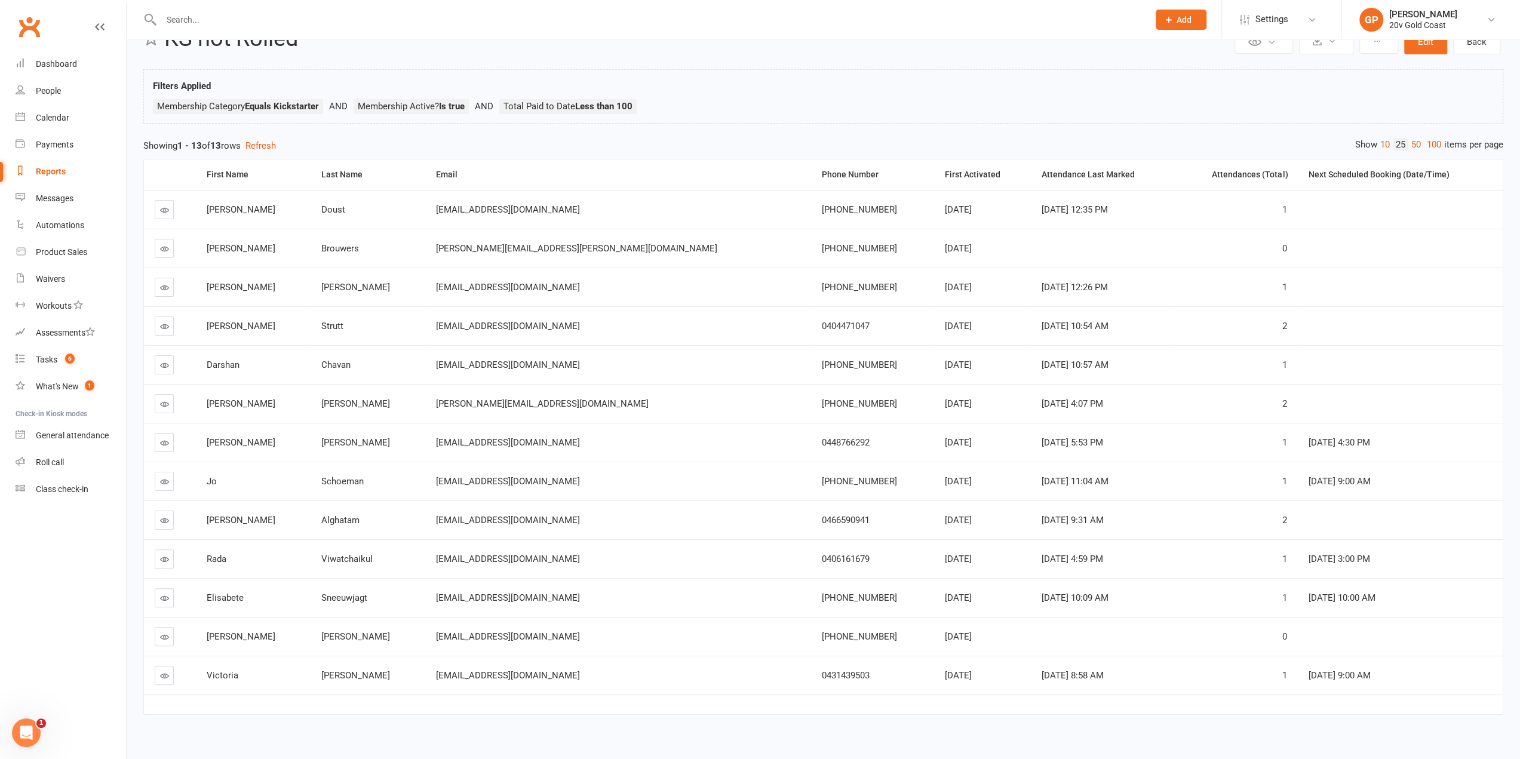
scroll to position [57, 0]
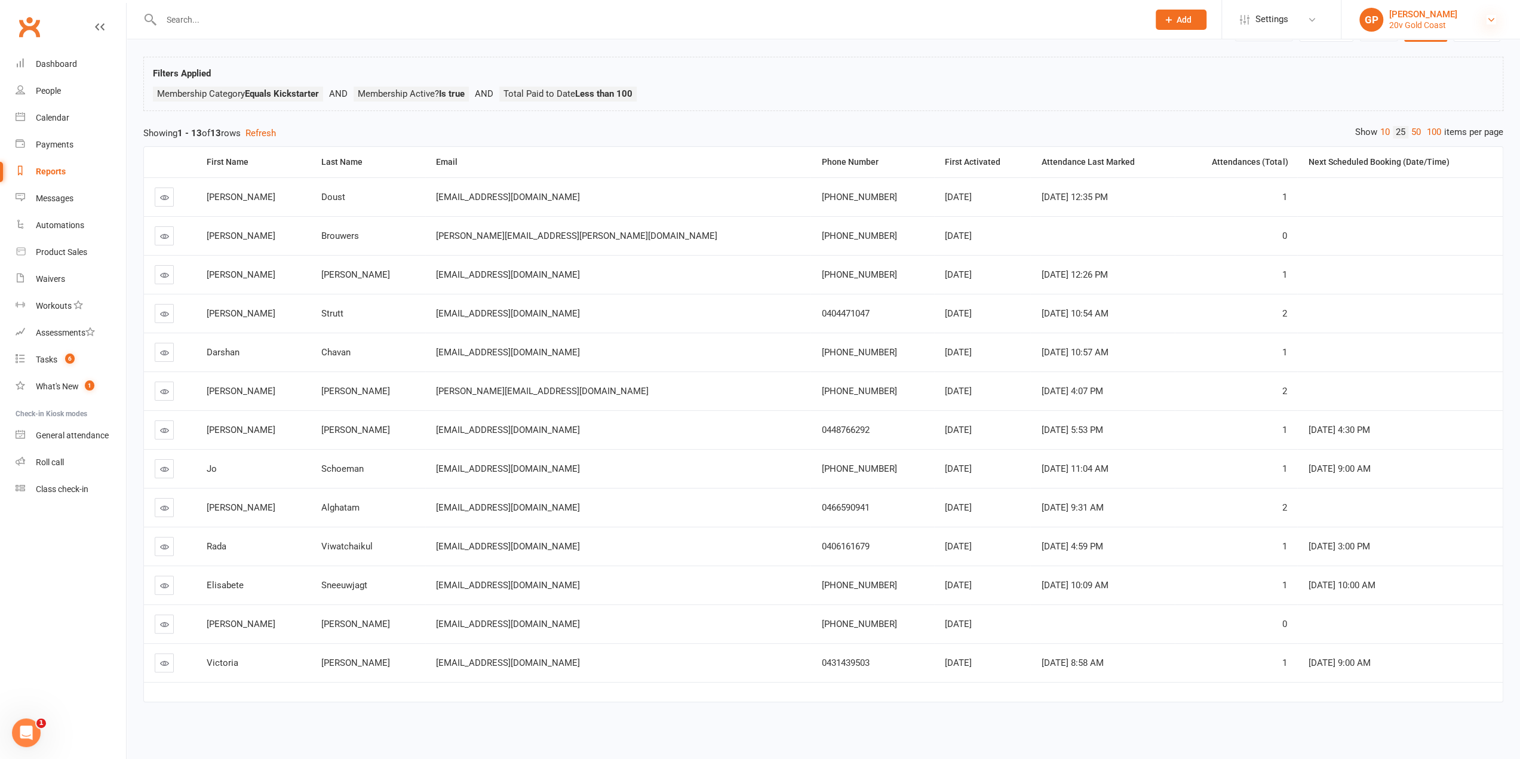
click at [1487, 19] on icon at bounding box center [1491, 20] width 10 height 10
click at [1441, 142] on link "Switch to: 20v Toorak" at bounding box center [1430, 137] width 179 height 27
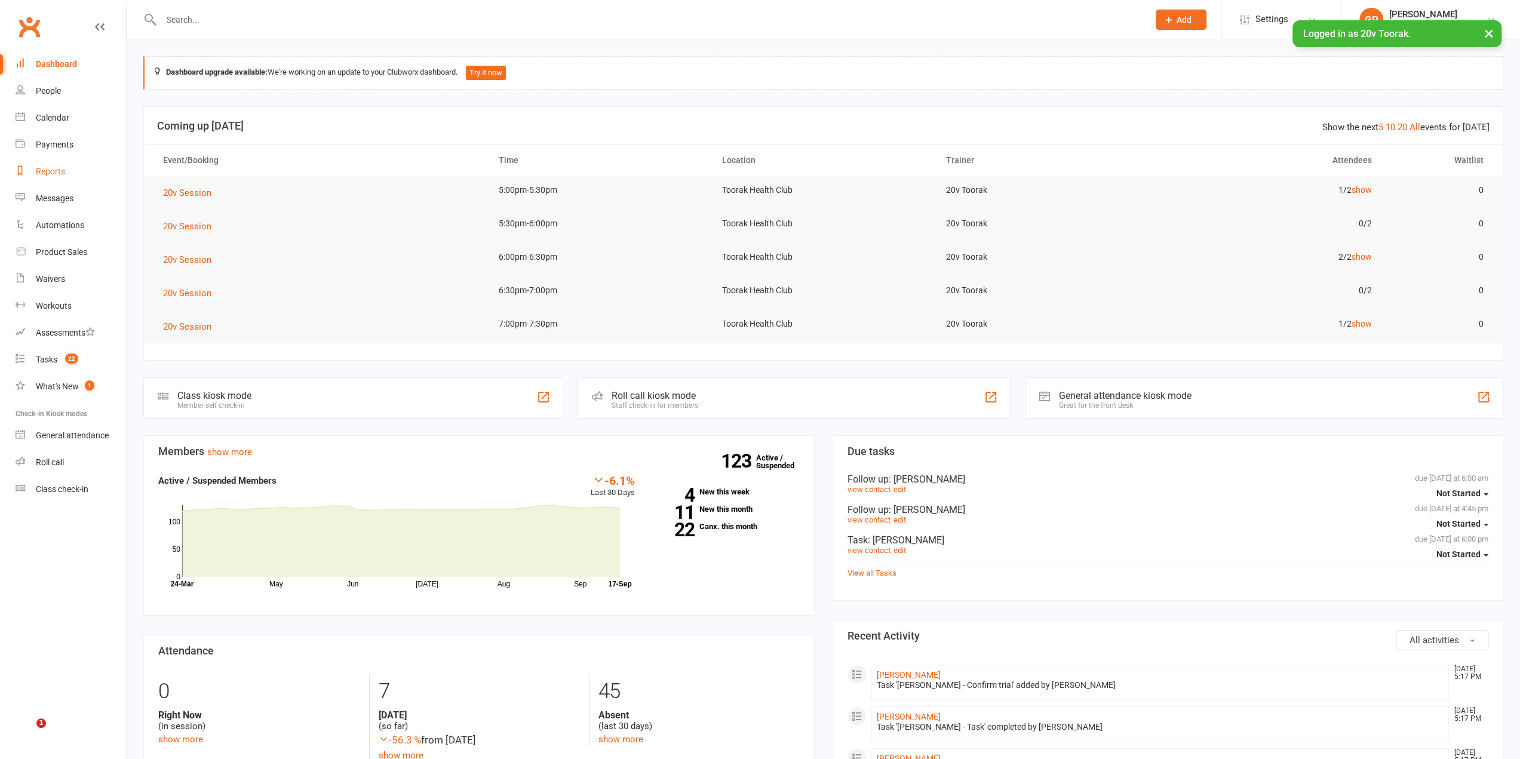
click at [56, 174] on div "Reports" at bounding box center [50, 172] width 29 height 10
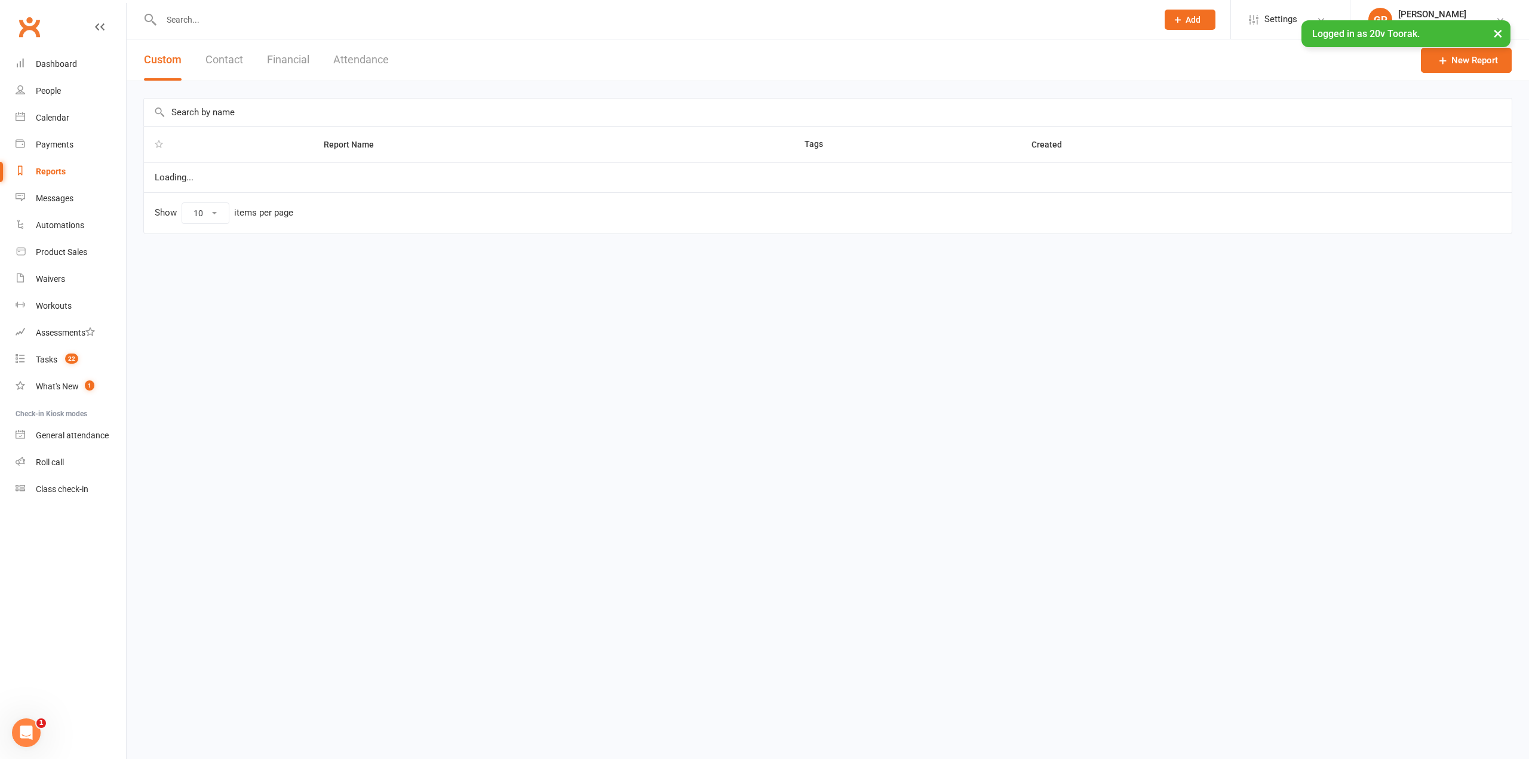
select select "100"
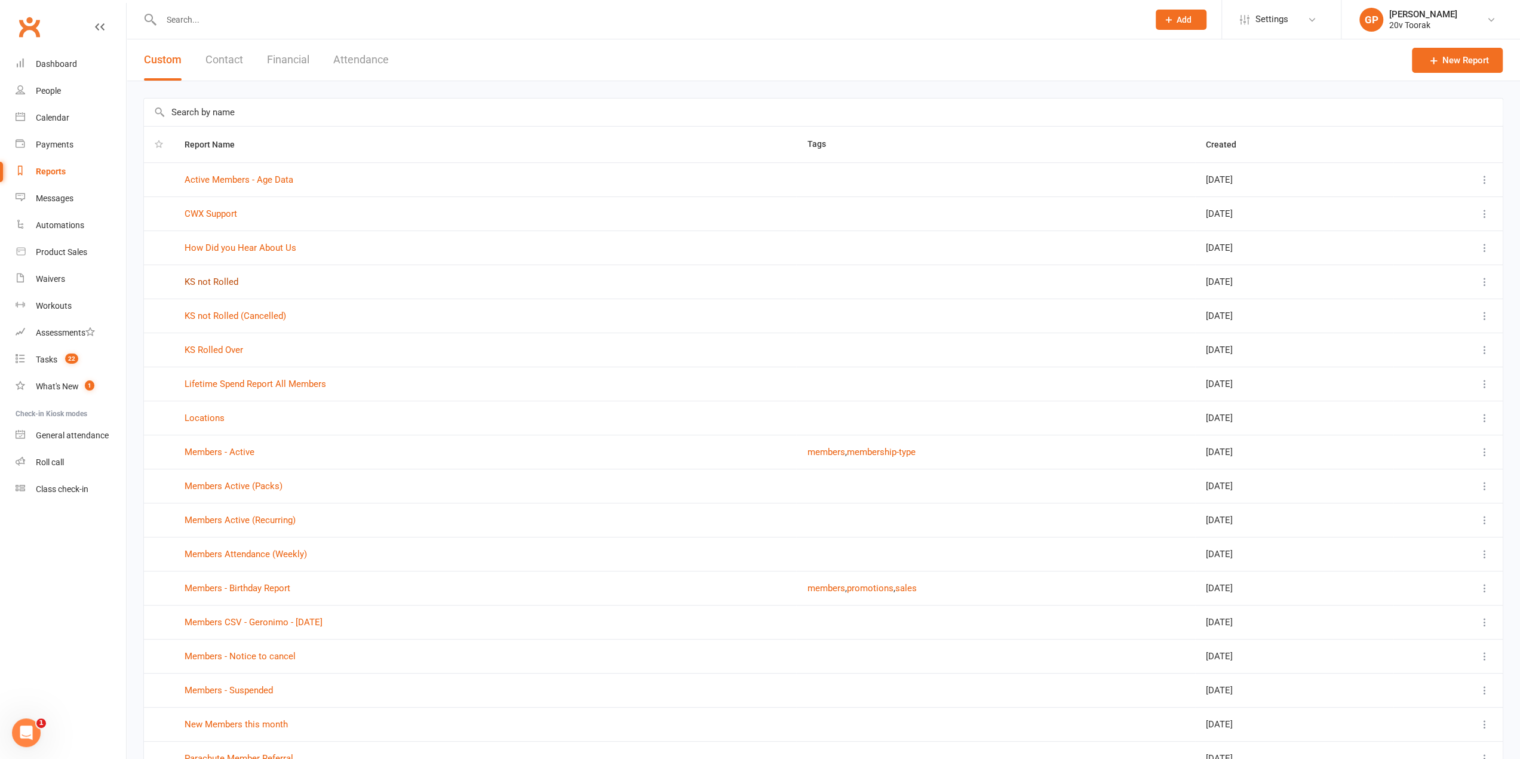
click at [215, 281] on link "KS not Rolled" at bounding box center [211, 281] width 54 height 11
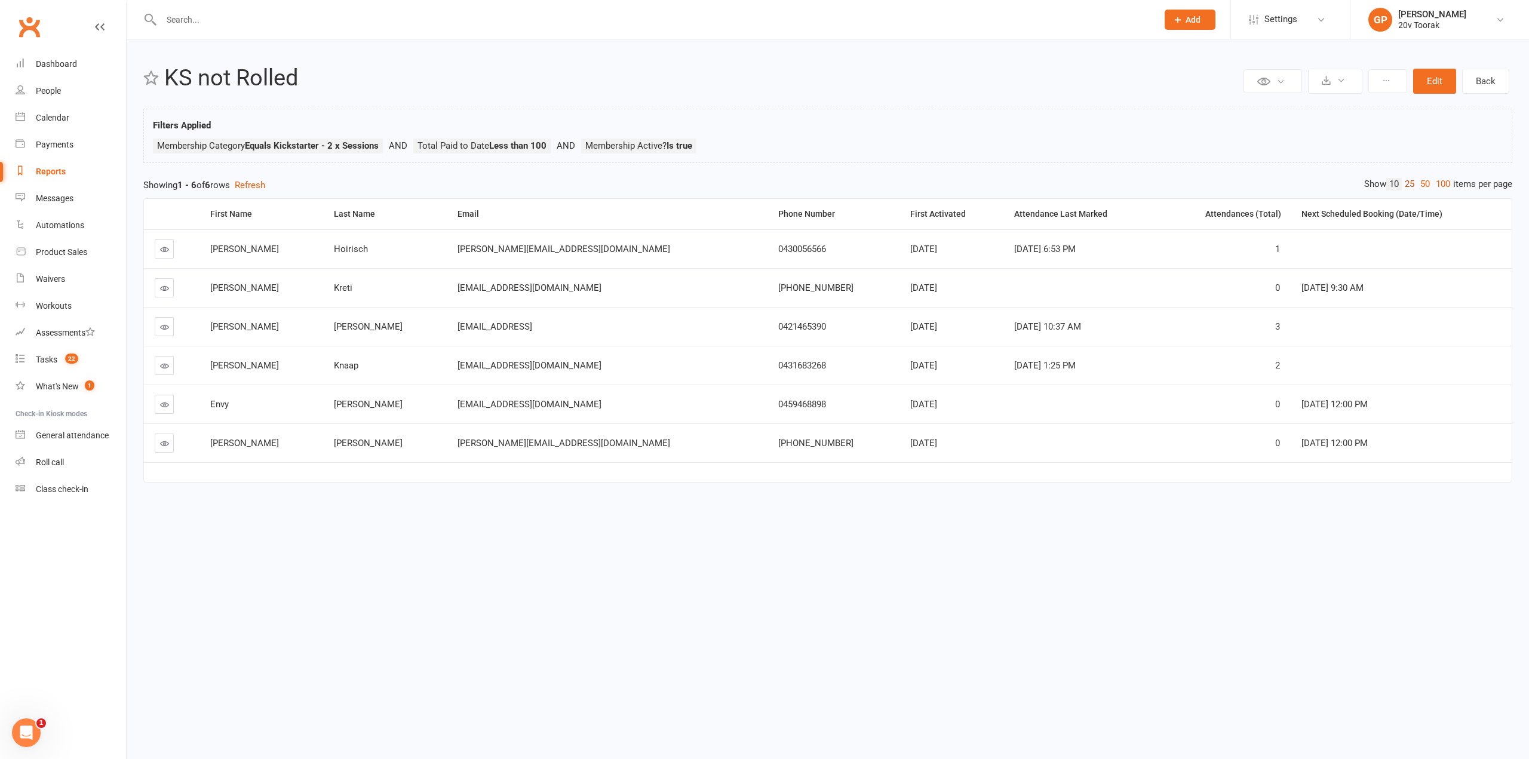
click at [1410, 182] on link "25" at bounding box center [1409, 184] width 16 height 13
click at [1496, 21] on icon at bounding box center [1500, 20] width 10 height 10
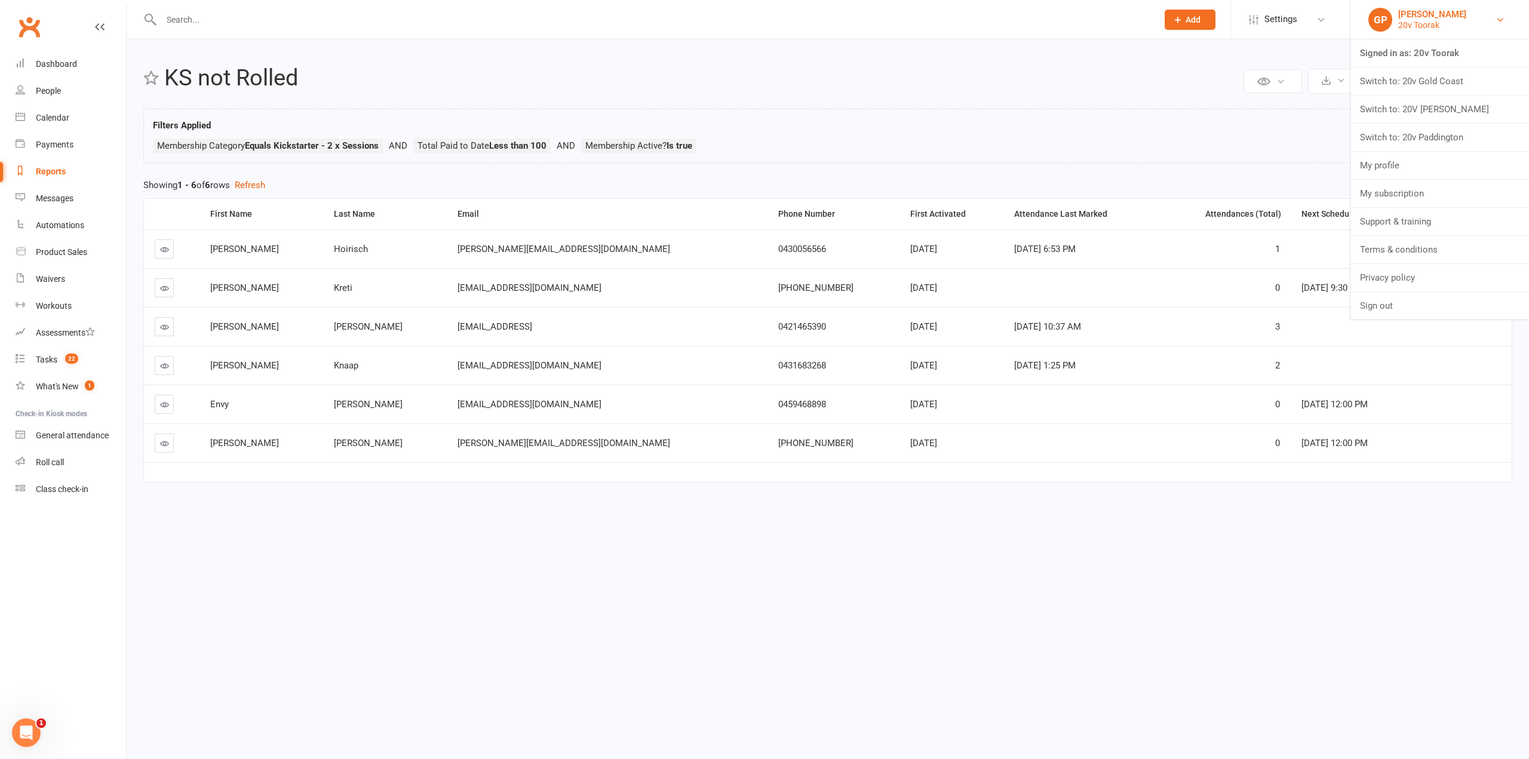
click at [1487, 16] on link "GP Graham Pearson 20v Toorak" at bounding box center [1439, 20] width 143 height 24
click at [1496, 18] on icon at bounding box center [1500, 20] width 10 height 10
click at [1465, 133] on link "Switch to: 20v Paddington" at bounding box center [1439, 137] width 179 height 27
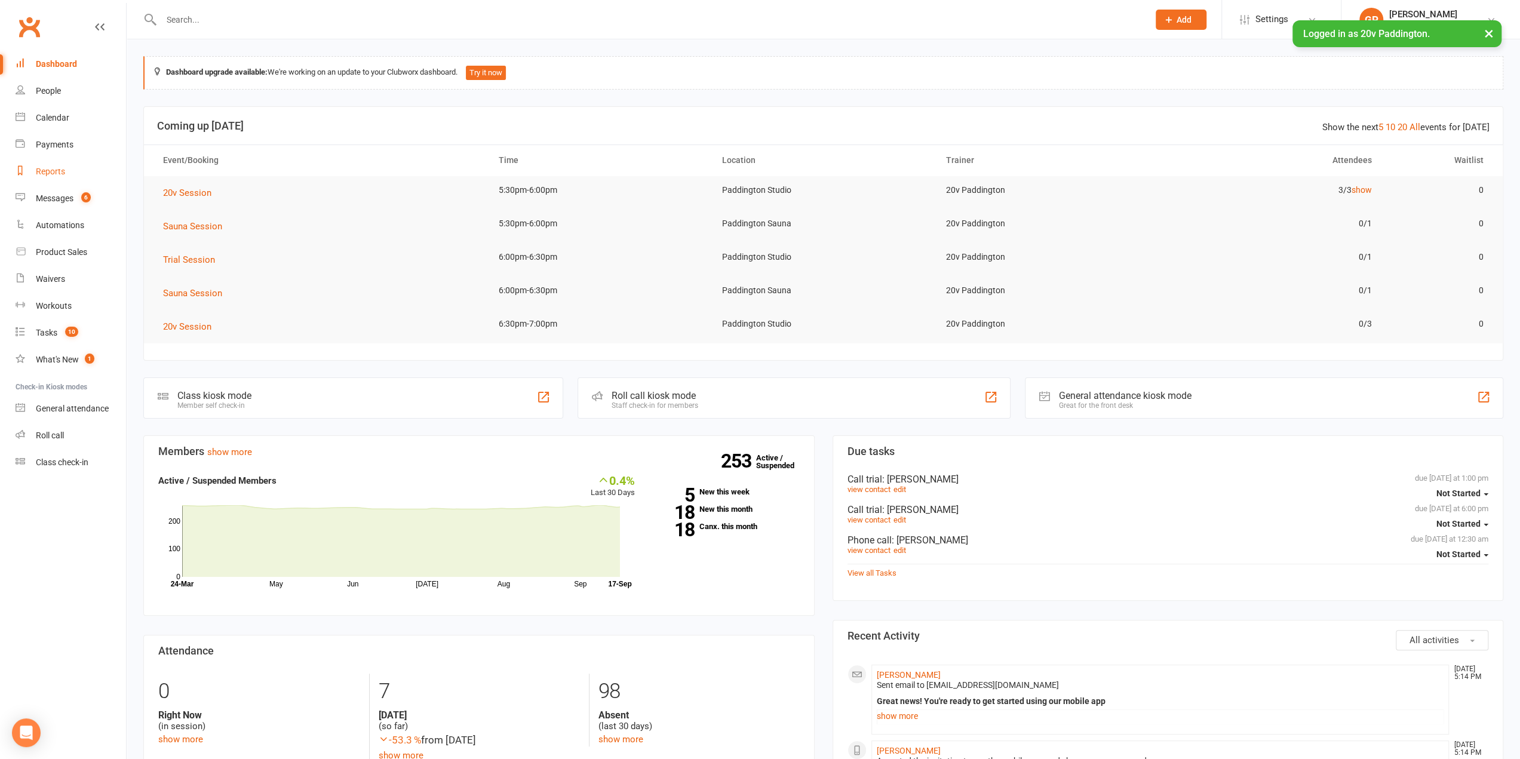
click at [48, 176] on div "Reports" at bounding box center [50, 172] width 29 height 10
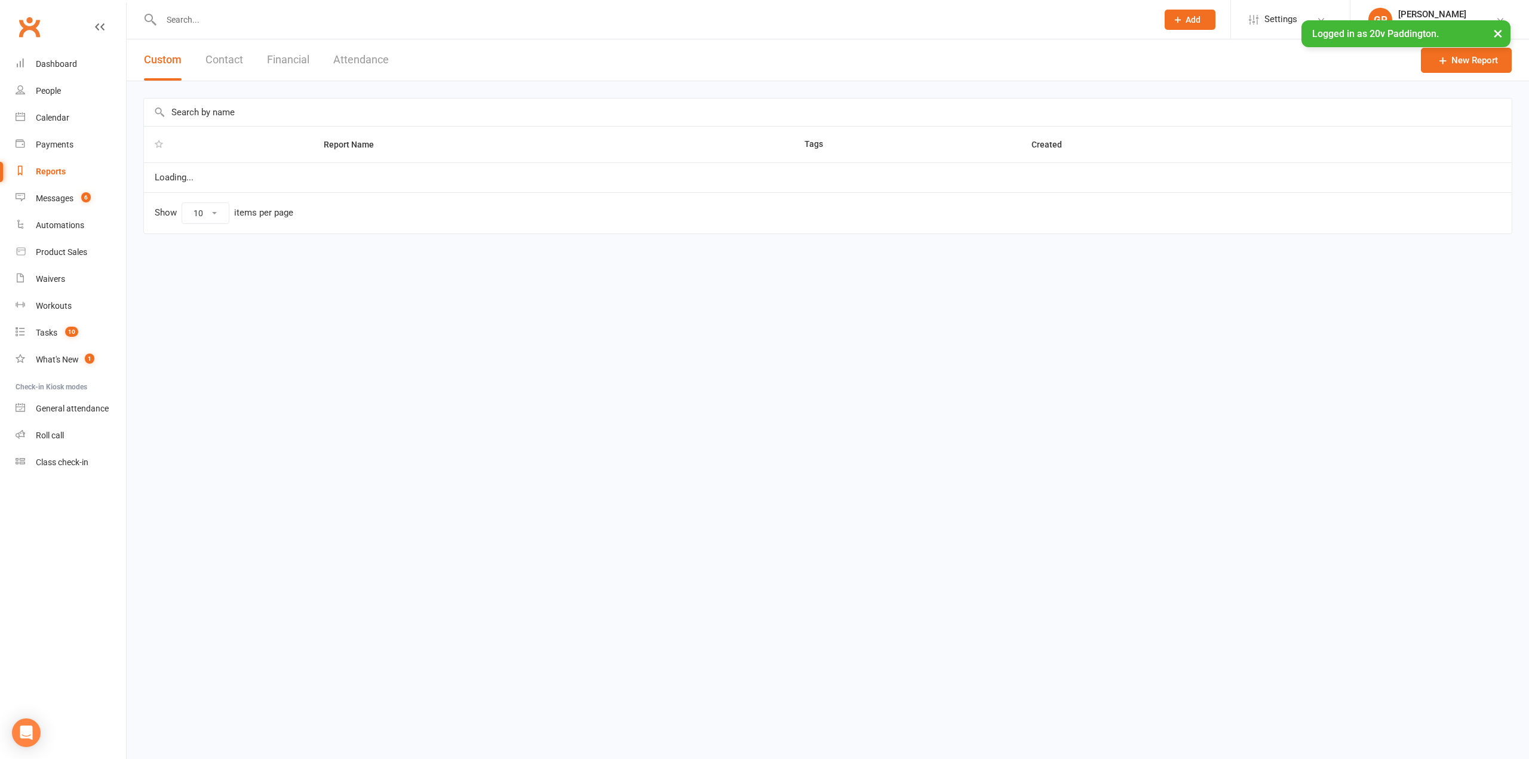
select select "25"
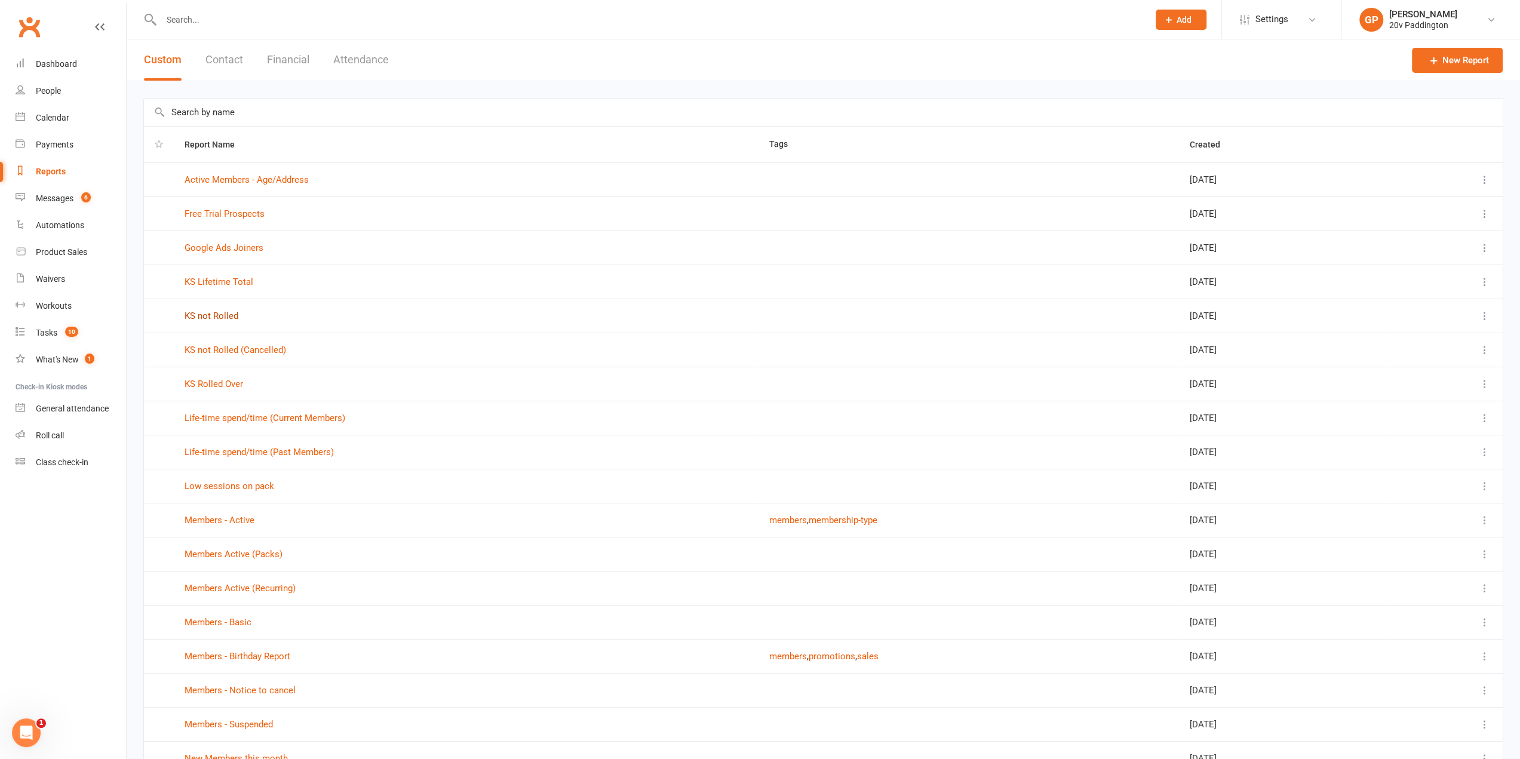
click at [215, 312] on link "KS not Rolled" at bounding box center [211, 315] width 54 height 11
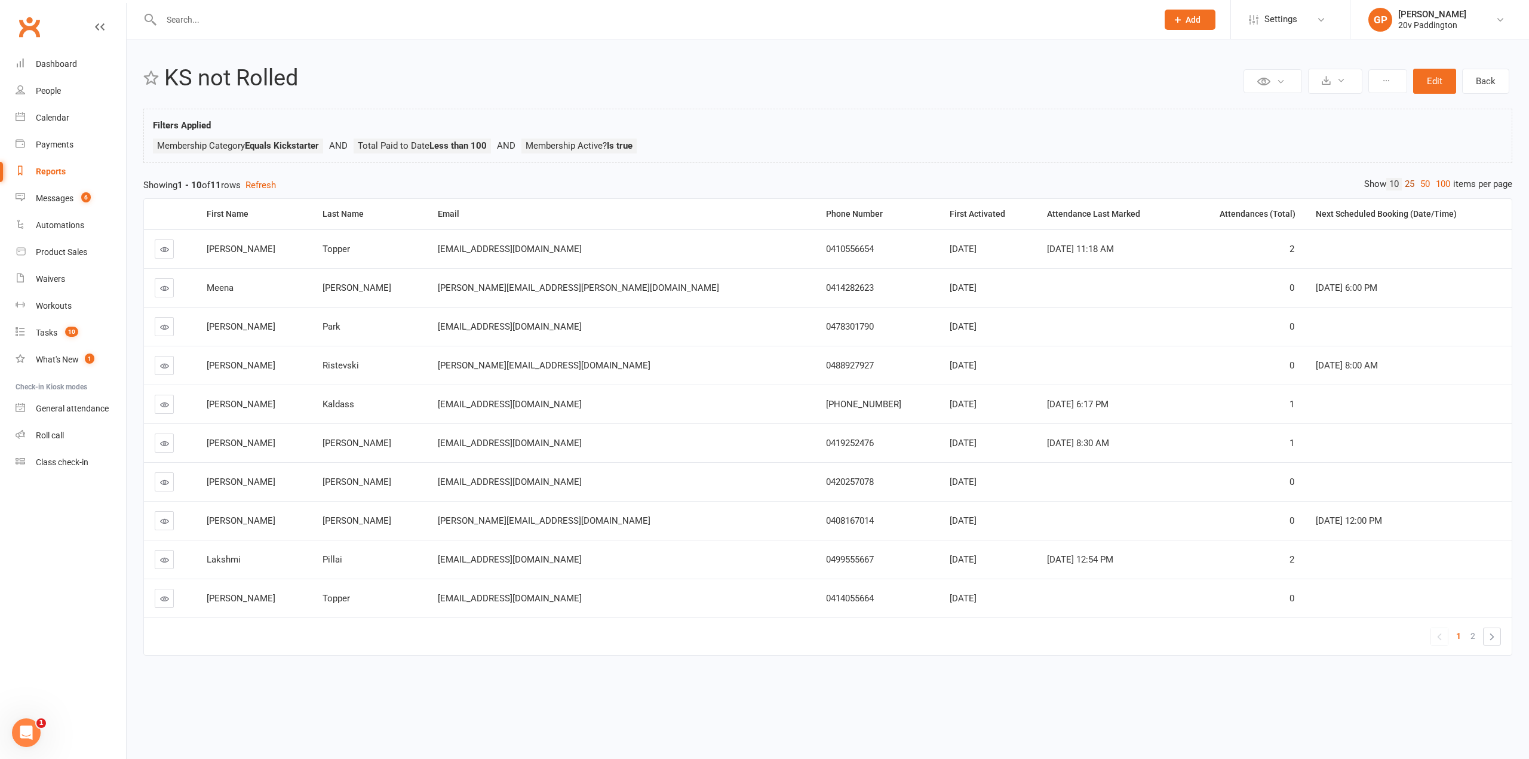
click at [1402, 186] on link "25" at bounding box center [1409, 184] width 16 height 13
click at [1528, 177] on div "Private Report Only visible by me Public Report Visible to everyone Export to C…" at bounding box center [828, 377] width 1402 height 676
click at [1469, 16] on link "GP Graham Pearson 20v Paddington" at bounding box center [1439, 20] width 143 height 24
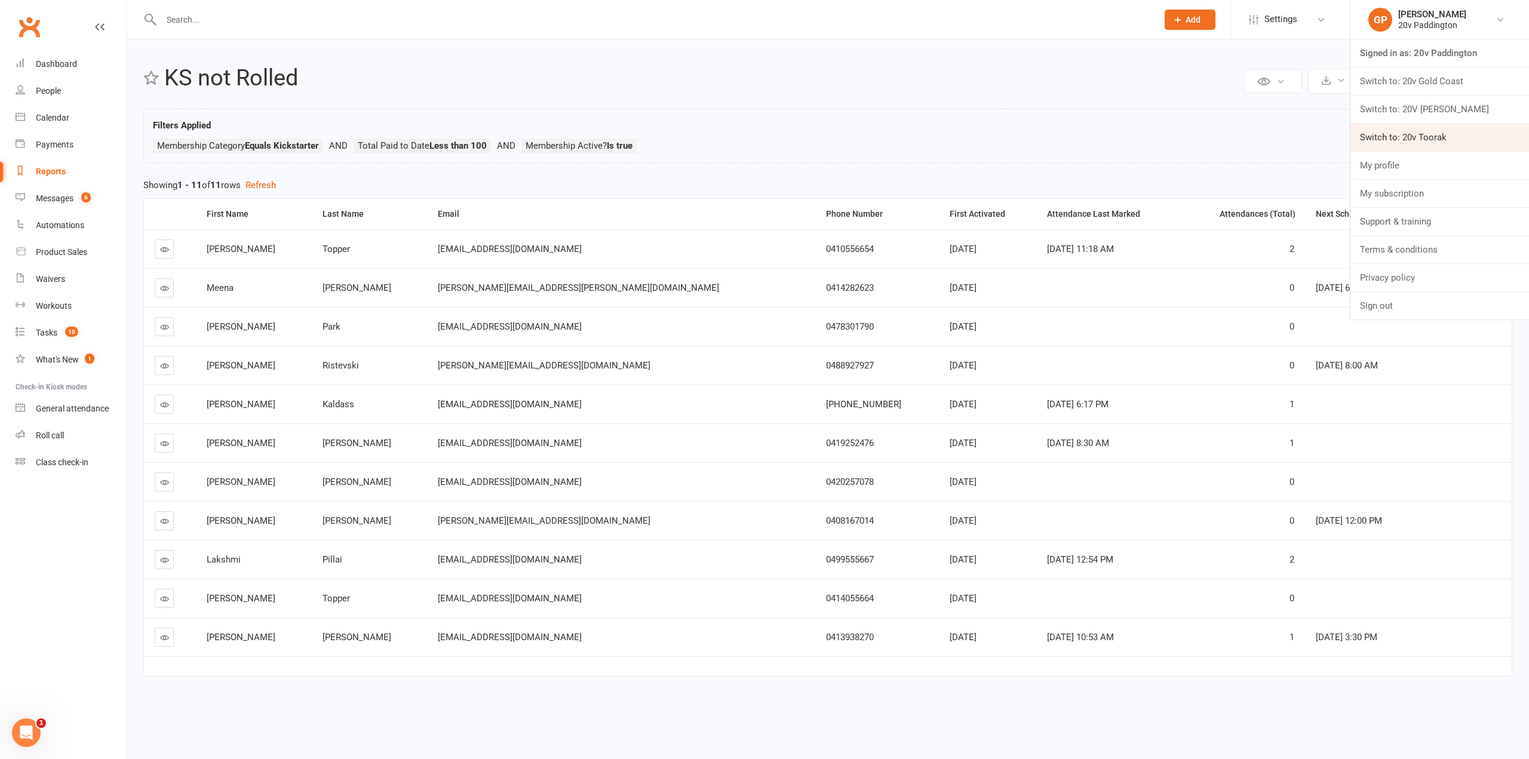
click at [1431, 132] on link "Switch to: 20v Toorak" at bounding box center [1439, 137] width 179 height 27
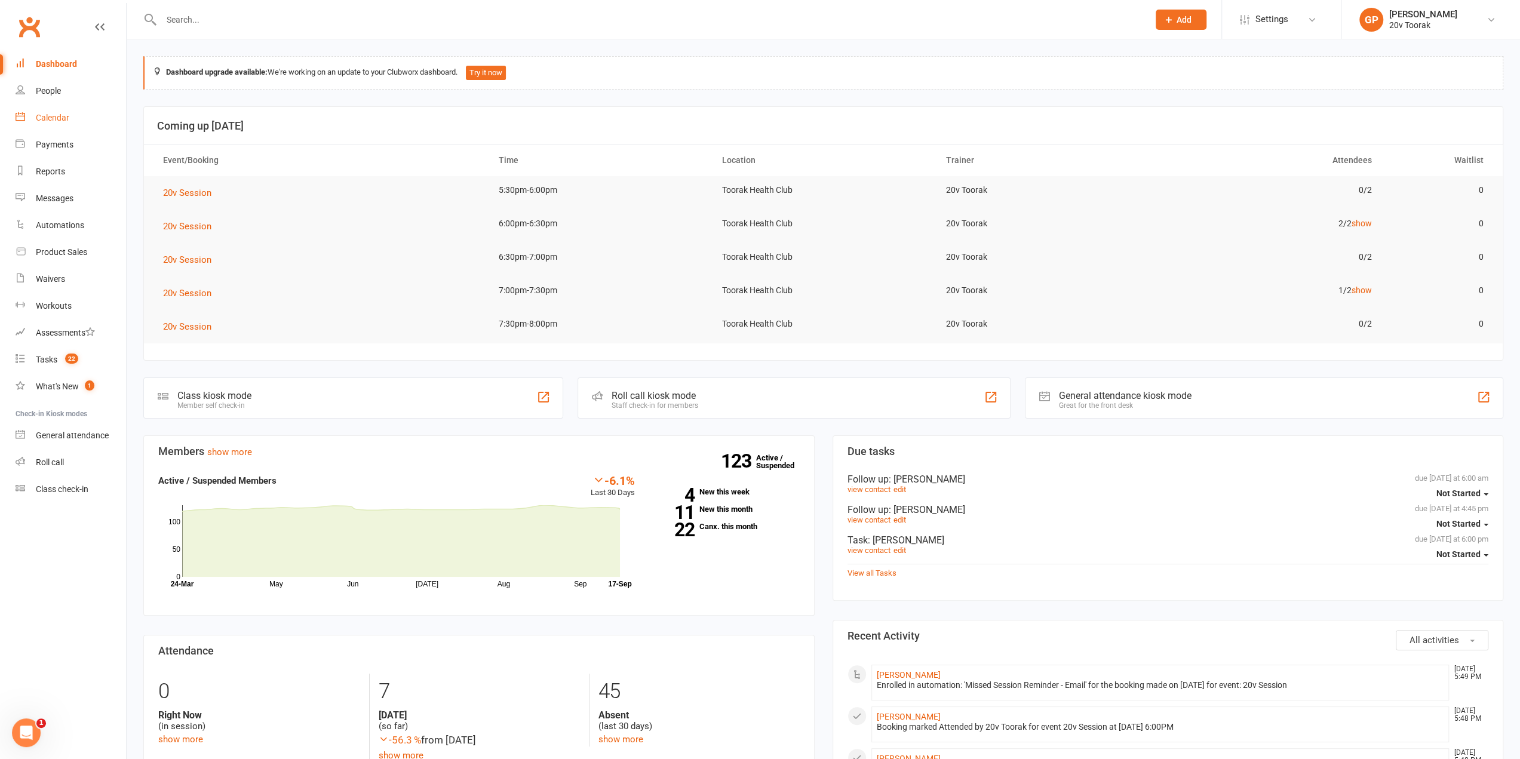
click at [55, 118] on div "Calendar" at bounding box center [52, 118] width 33 height 10
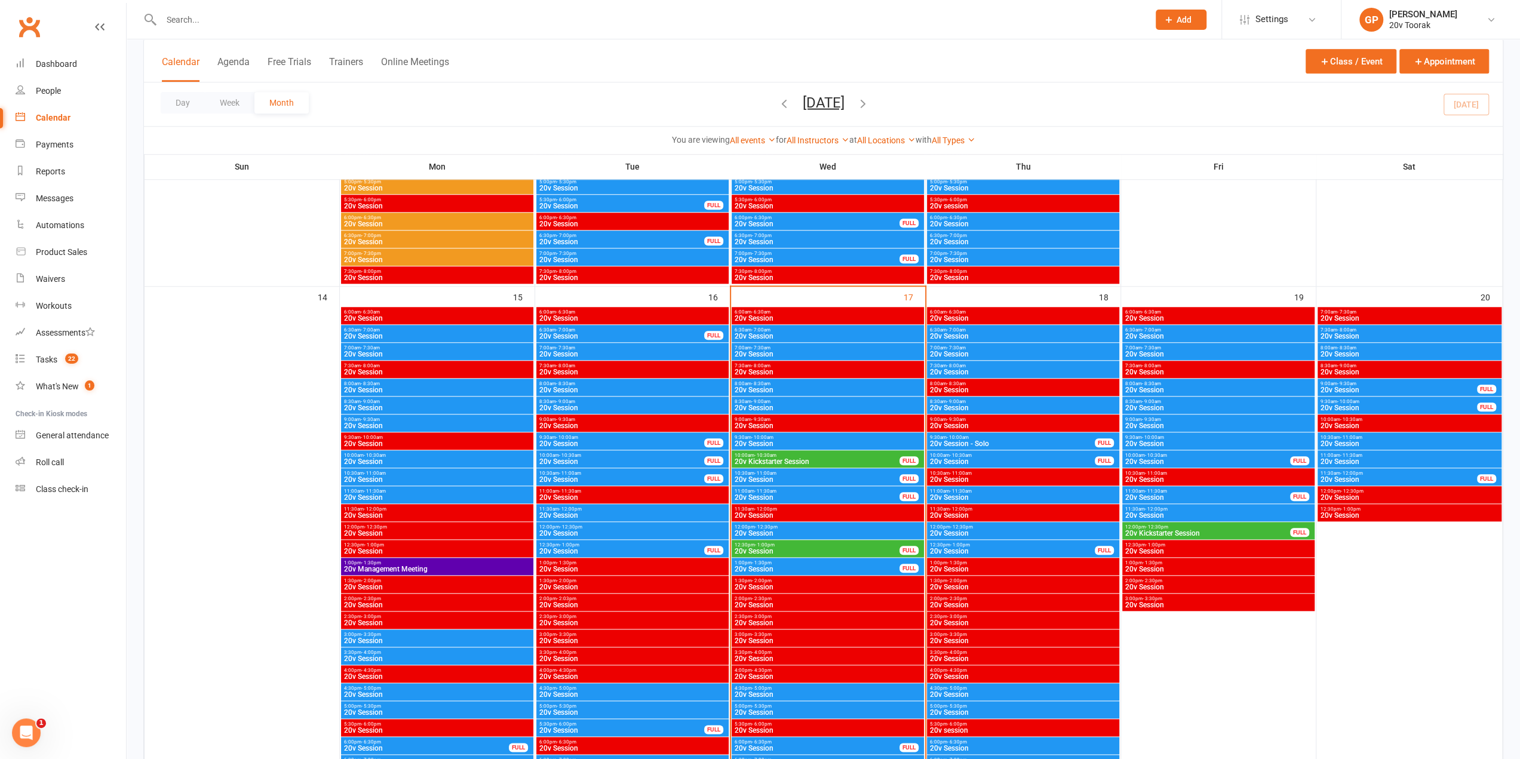
scroll to position [1015, 0]
click at [1155, 494] on span "20v Session" at bounding box center [1207, 497] width 166 height 7
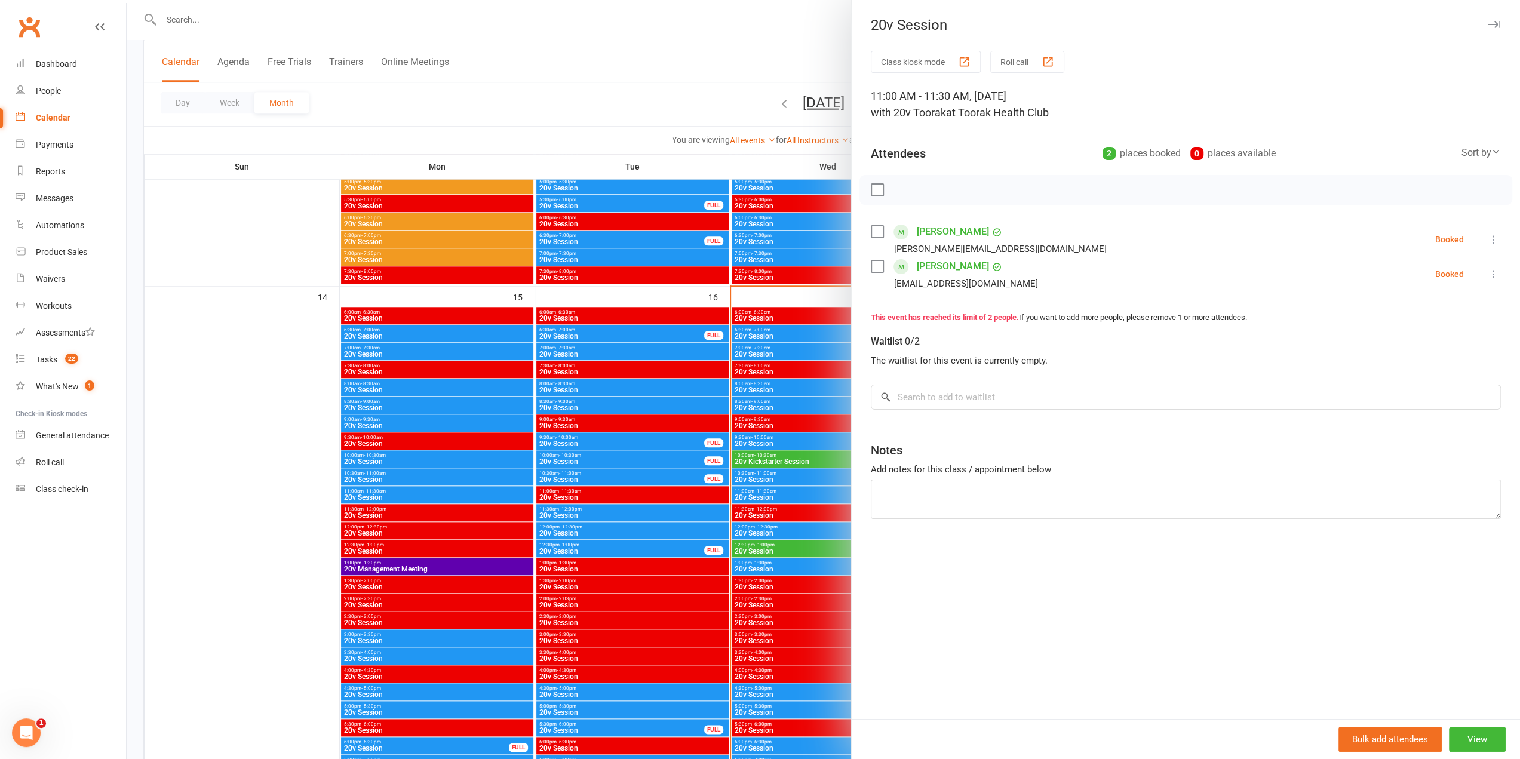
click at [628, 53] on div at bounding box center [823, 379] width 1393 height 759
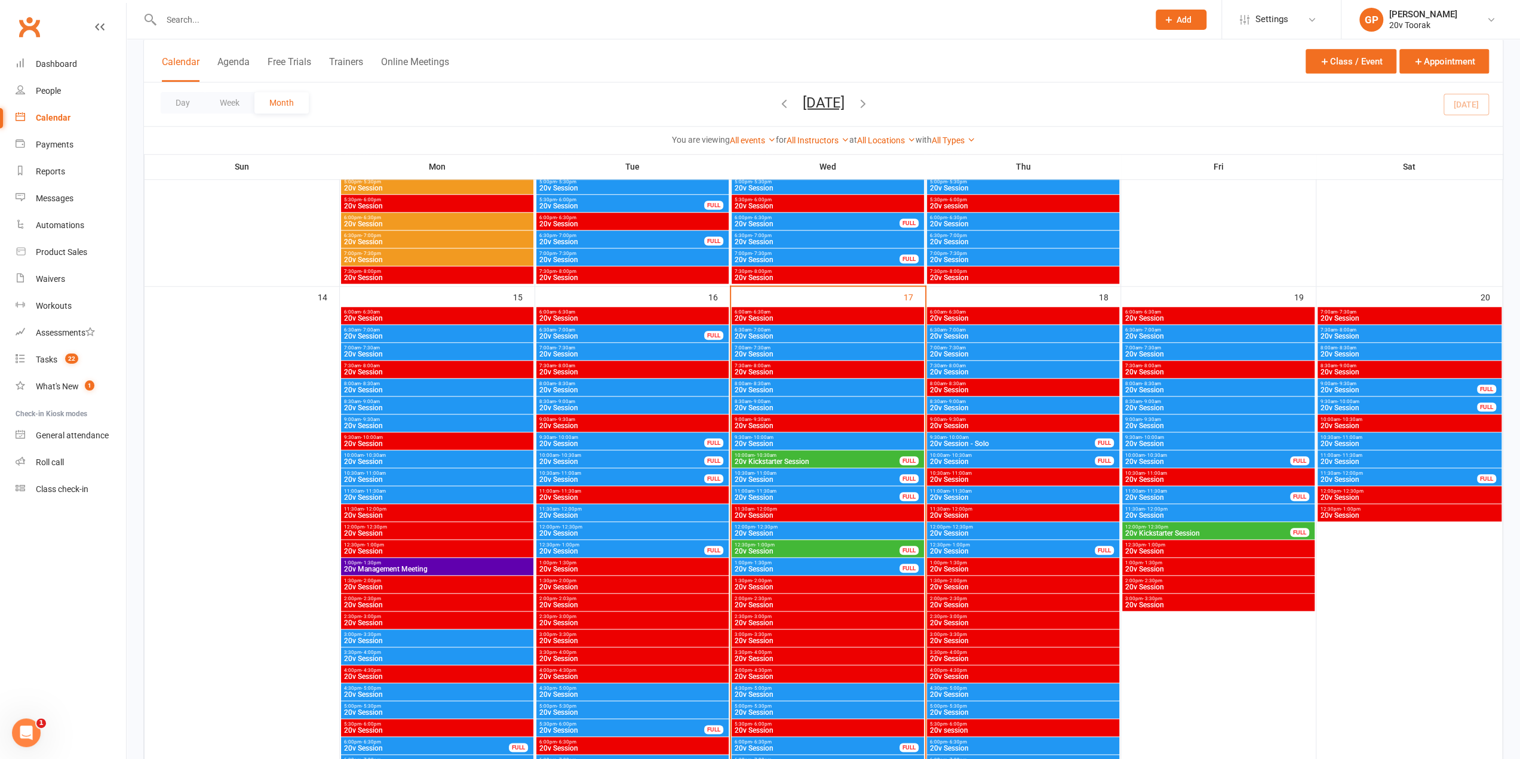
click at [1368, 456] on span "11:00am - 11:30am" at bounding box center [1409, 455] width 179 height 5
